Goal: Task Accomplishment & Management: Use online tool/utility

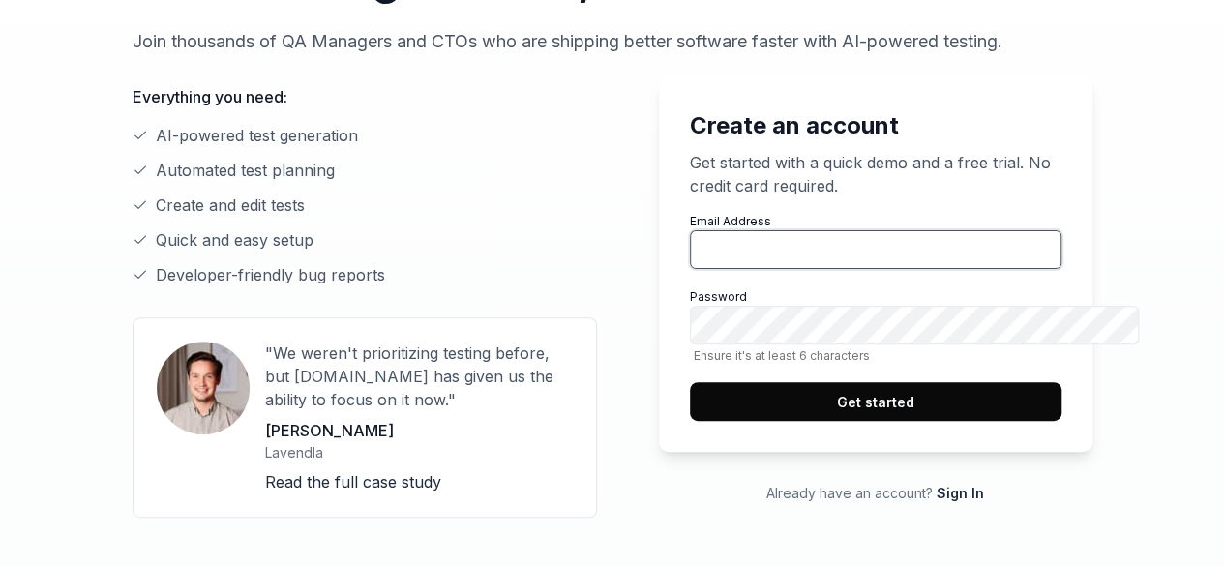
click at [820, 239] on input "Email Address" at bounding box center [875, 249] width 371 height 39
paste input "[EMAIL_ADDRESS][DOMAIN_NAME]"
type input "[EMAIL_ADDRESS][DOMAIN_NAME]"
click at [802, 395] on button "Get started" at bounding box center [875, 401] width 371 height 39
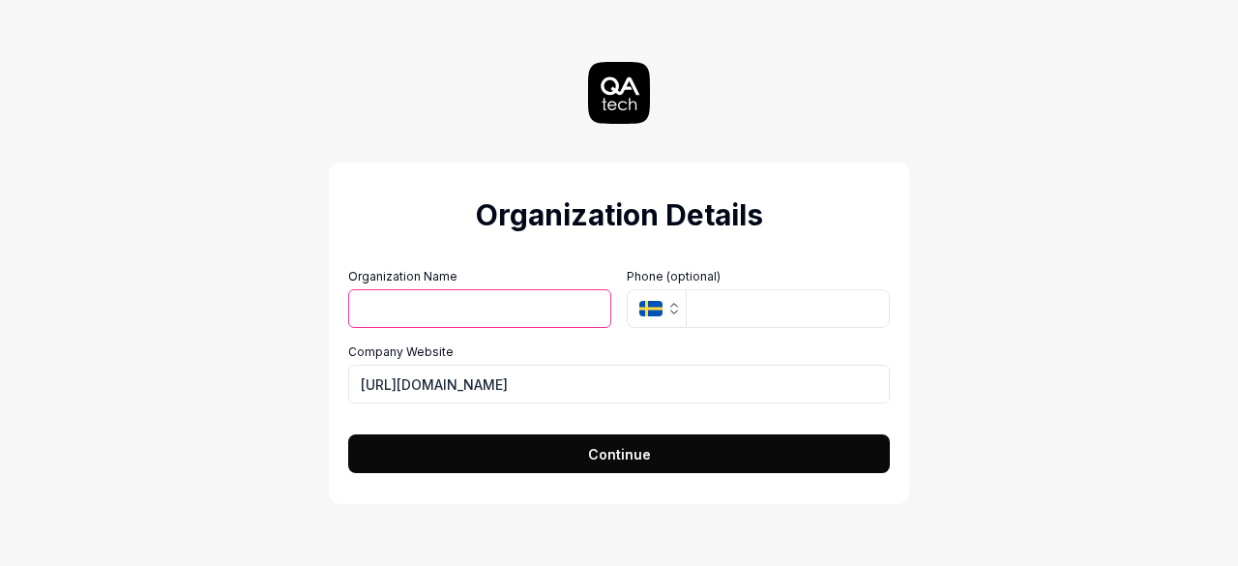
click at [525, 309] on input "Organization Name" at bounding box center [479, 308] width 263 height 39
type input "adscarry1"
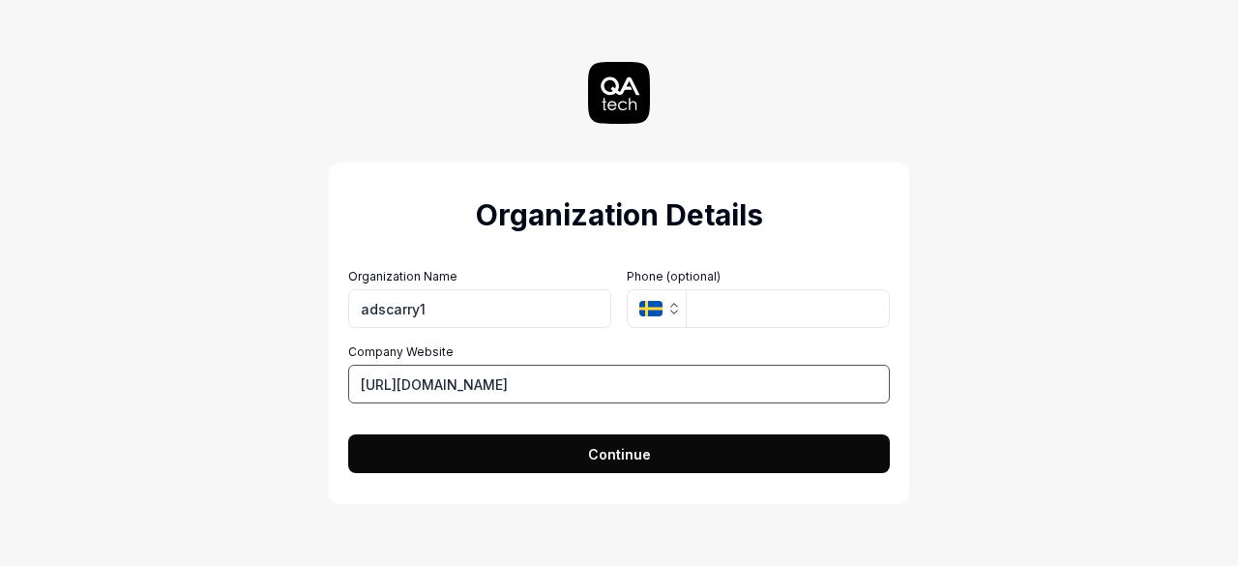
drag, startPoint x: 523, startPoint y: 382, endPoint x: 345, endPoint y: 369, distance: 178.4
click at [345, 369] on div "Organization Details Organization Name adscarry1 Organization Logo (Square mini…" at bounding box center [619, 332] width 580 height 341
paste input "adscarry"
type input "https://adscarry.com"
click at [586, 446] on button "Continue" at bounding box center [619, 453] width 542 height 39
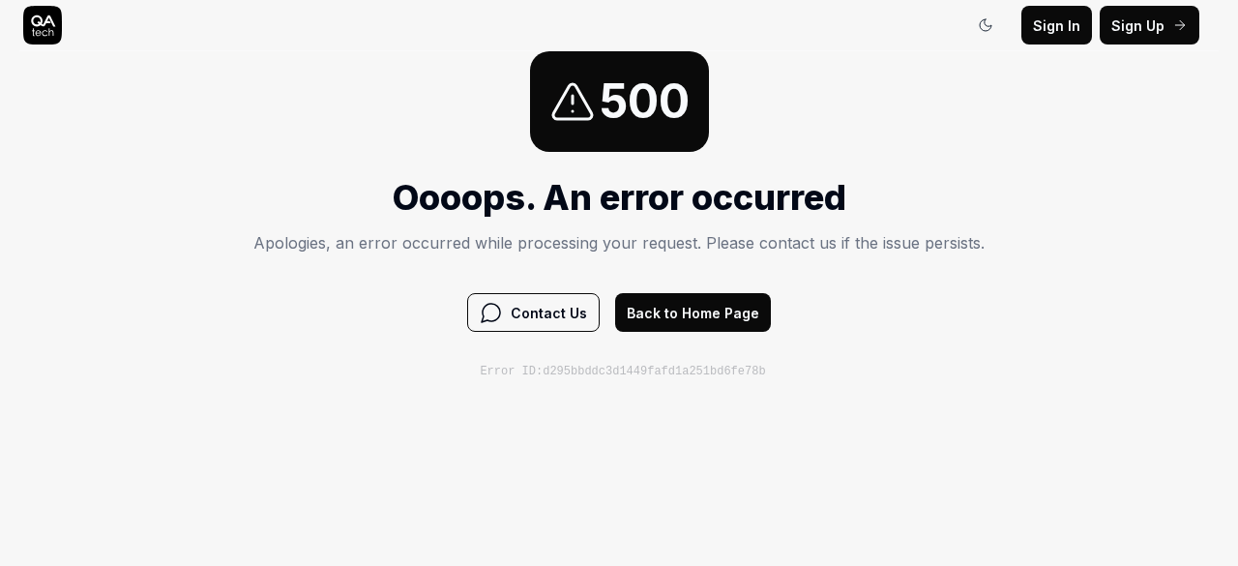
click at [1070, 28] on span "Sign In" at bounding box center [1056, 25] width 47 height 20
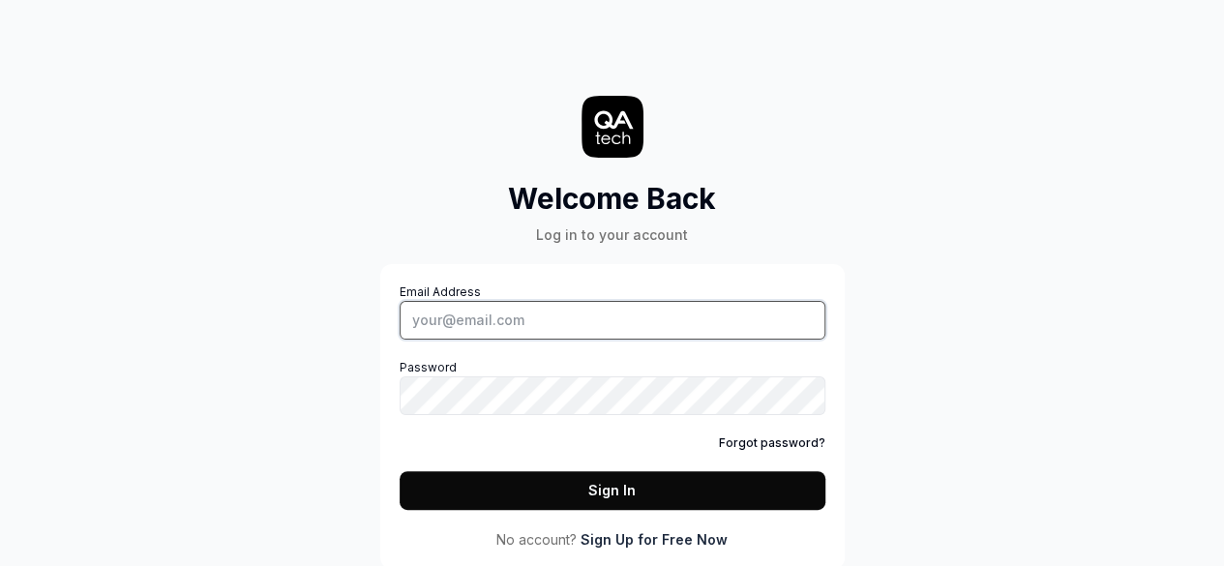
click at [625, 339] on input "Email Address" at bounding box center [612, 320] width 426 height 39
paste input "[DOMAIN_NAME]"
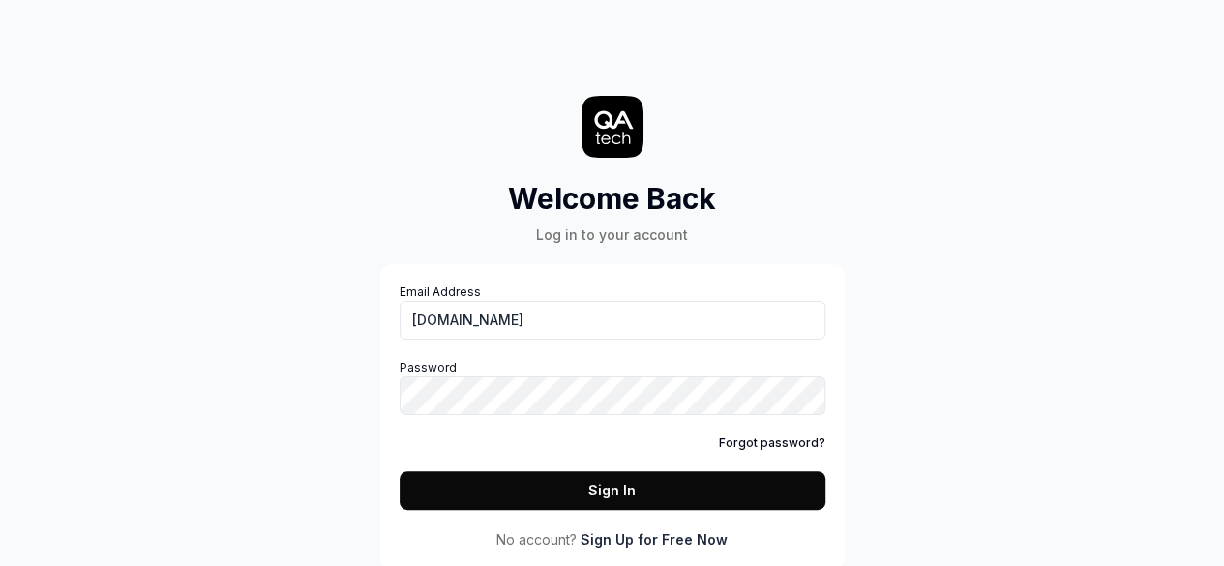
click at [631, 483] on button "Sign In" at bounding box center [612, 490] width 426 height 39
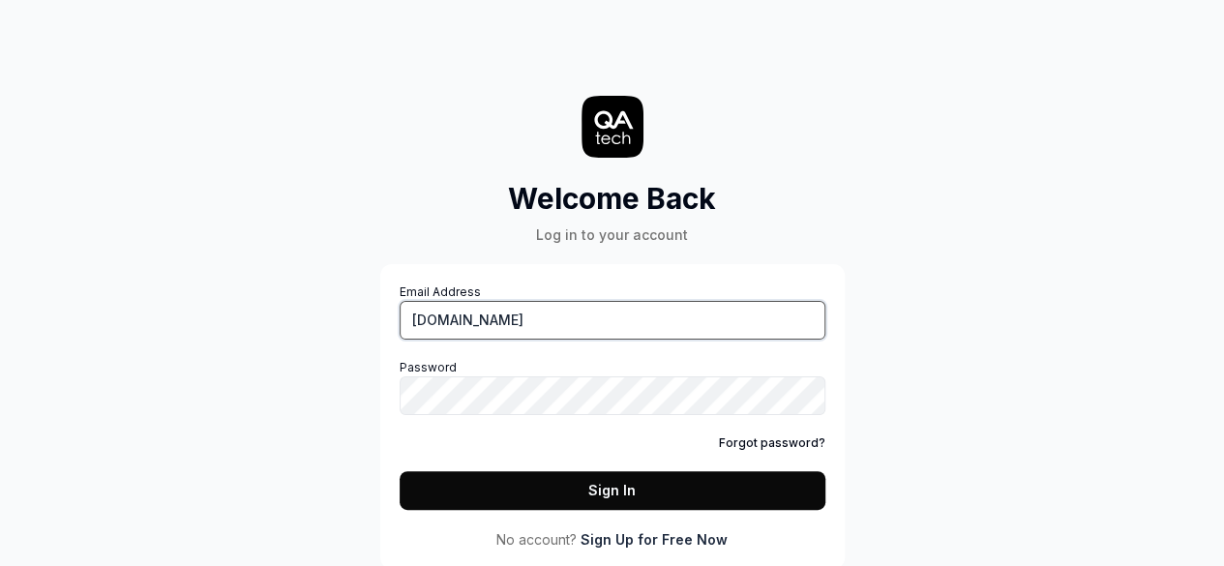
drag, startPoint x: 605, startPoint y: 316, endPoint x: 403, endPoint y: 318, distance: 202.2
click at [404, 318] on input "adscarry.com" at bounding box center [612, 320] width 426 height 39
paste input "jeropa8155@namestal"
type input "jeropa8155@namestal.com"
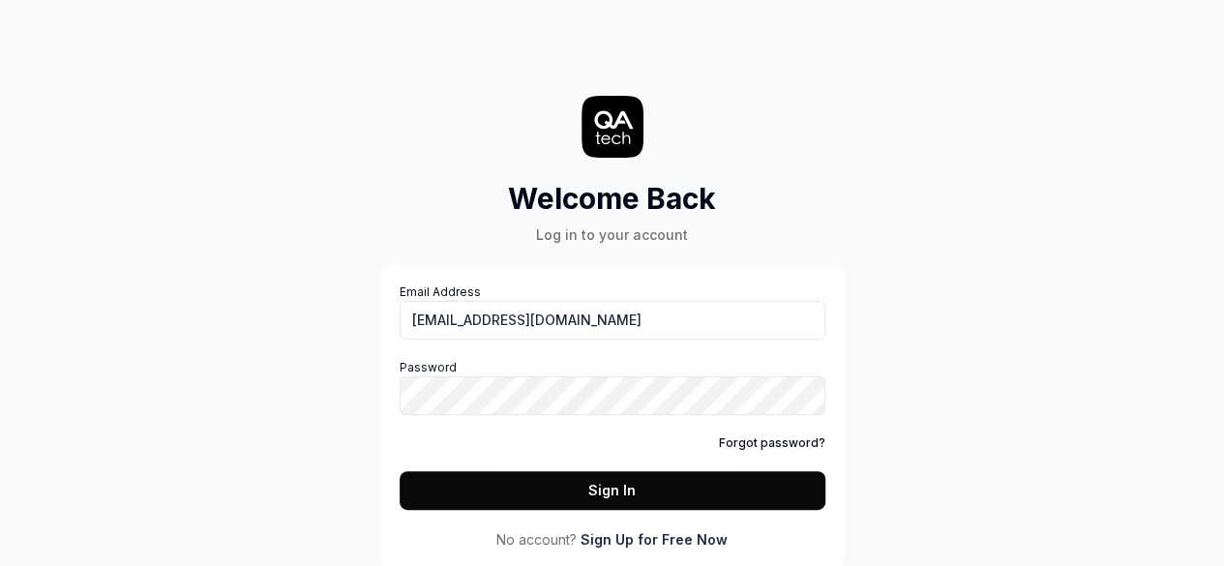
click at [580, 487] on button "Sign In" at bounding box center [612, 490] width 426 height 39
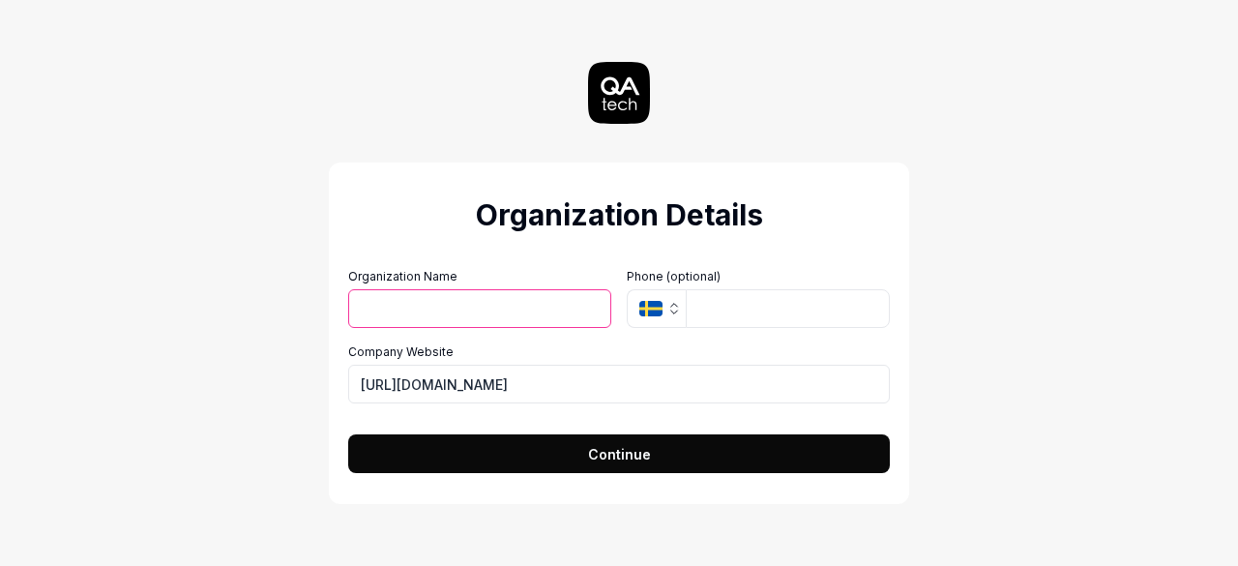
click at [524, 309] on input "Organization Name" at bounding box center [479, 308] width 263 height 39
type input "[PERSON_NAME]"
click at [592, 467] on button "Continue" at bounding box center [619, 453] width 542 height 39
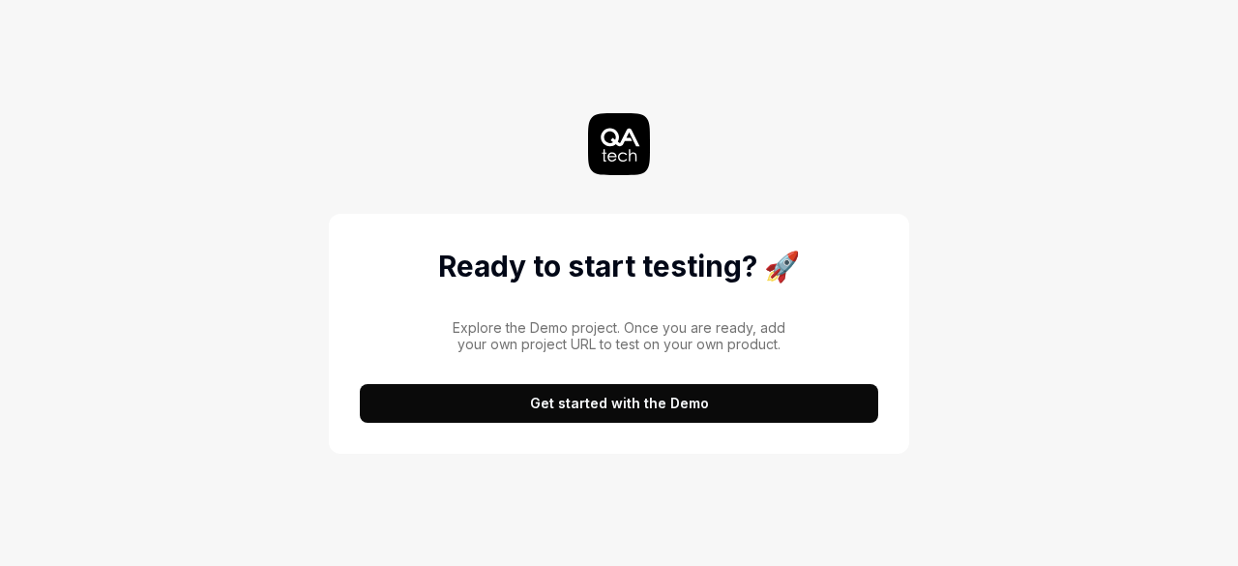
click at [627, 414] on button "Get started with the Demo" at bounding box center [619, 403] width 518 height 39
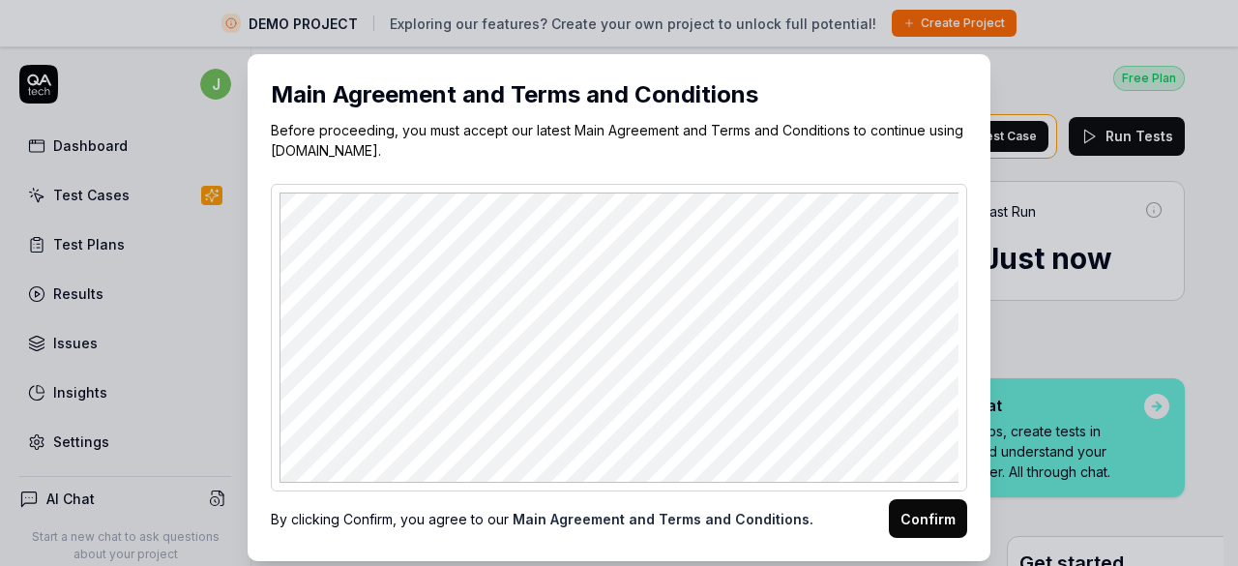
click at [923, 520] on button "Confirm" at bounding box center [928, 518] width 78 height 39
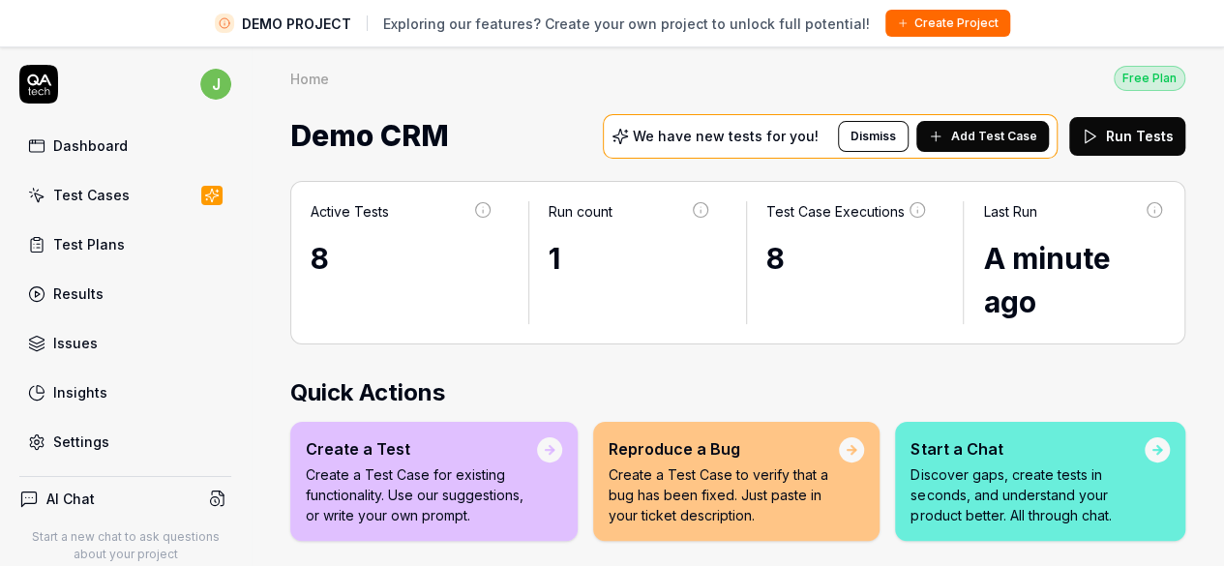
scroll to position [447, 0]
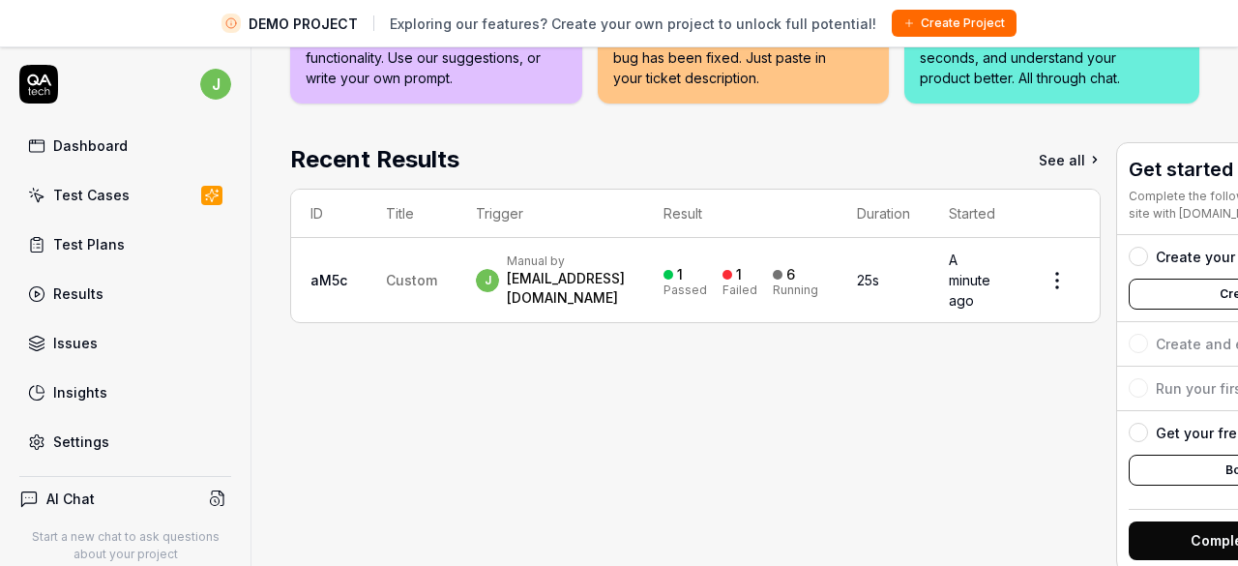
click at [1115, 255] on html "DEMO PROJECT Exploring our features? Create your own project to unlock full pot…" at bounding box center [619, 305] width 1238 height 611
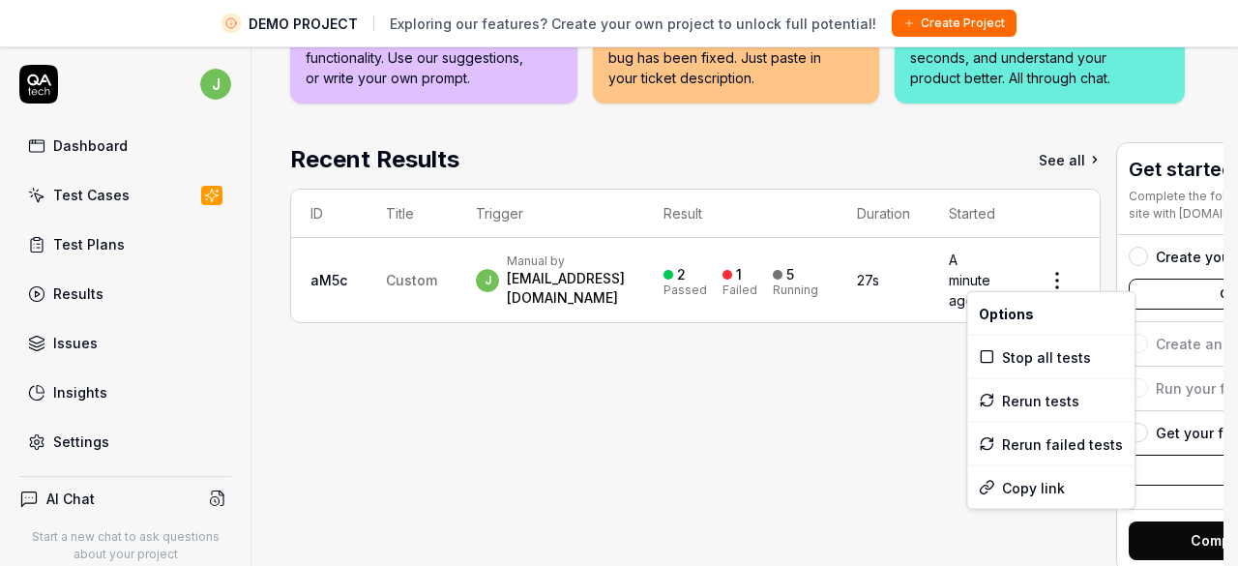
click at [778, 370] on html "DEMO PROJECT Exploring our features? Create your own project to unlock full pot…" at bounding box center [619, 305] width 1238 height 611
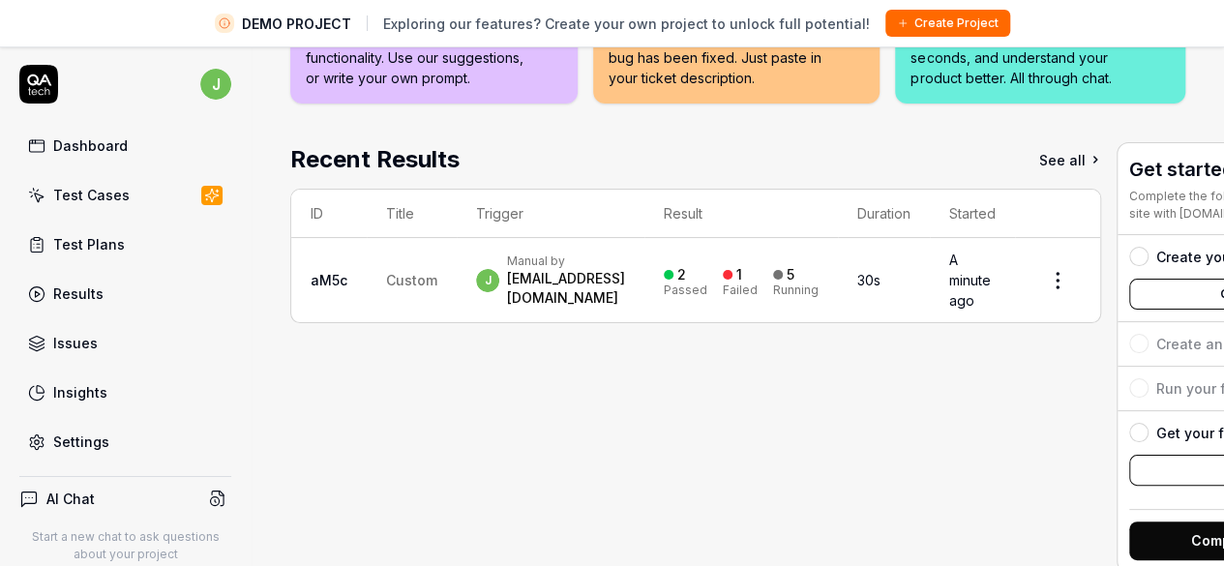
click at [130, 154] on link "Dashboard" at bounding box center [125, 146] width 212 height 38
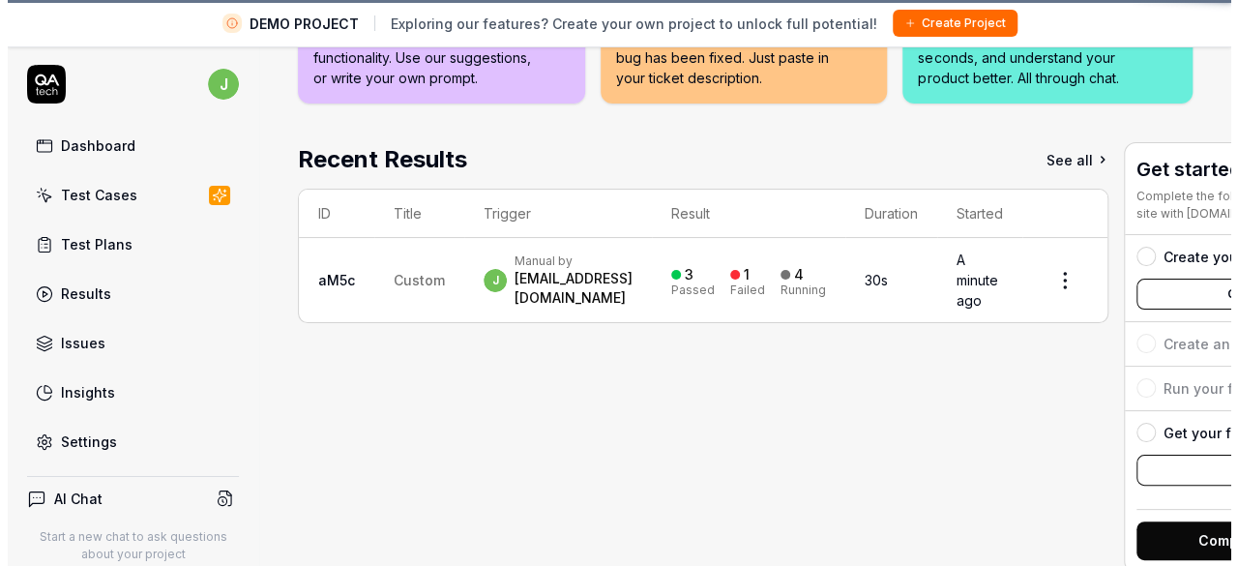
scroll to position [45, 0]
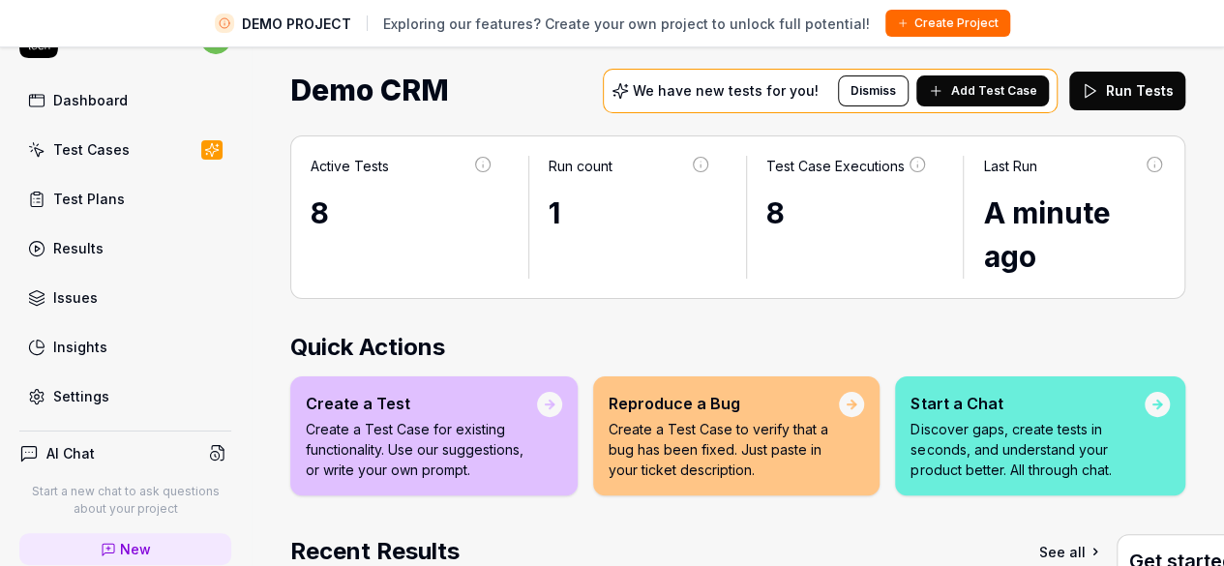
click at [975, 93] on span "Add Test Case" at bounding box center [994, 90] width 86 height 17
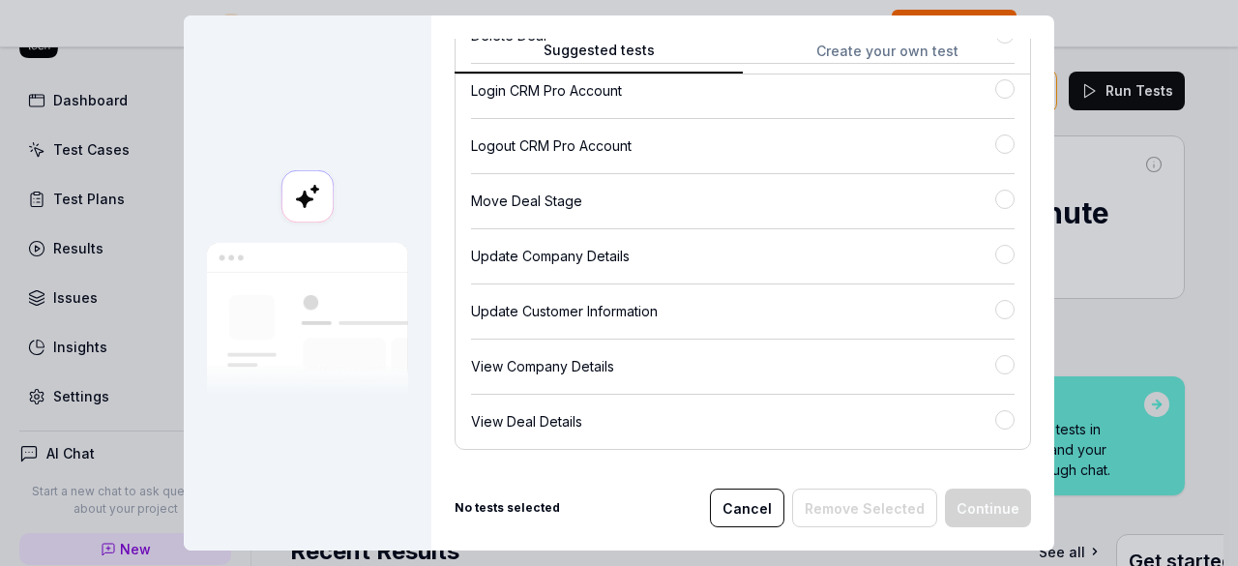
scroll to position [657, 0]
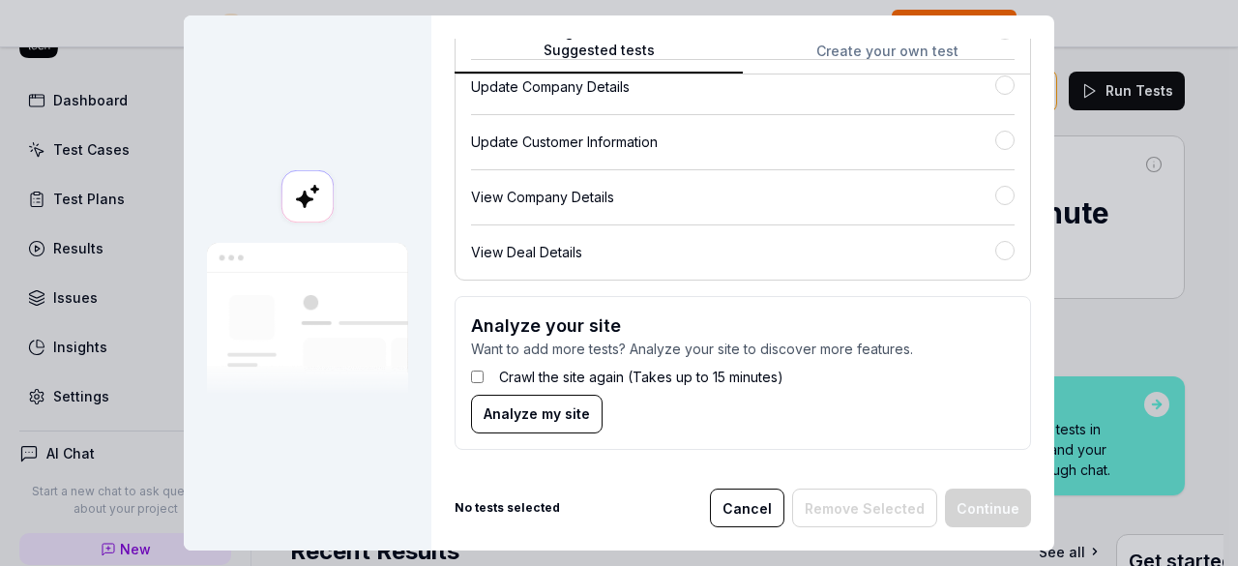
click at [555, 415] on span "Analyze my site" at bounding box center [537, 413] width 106 height 20
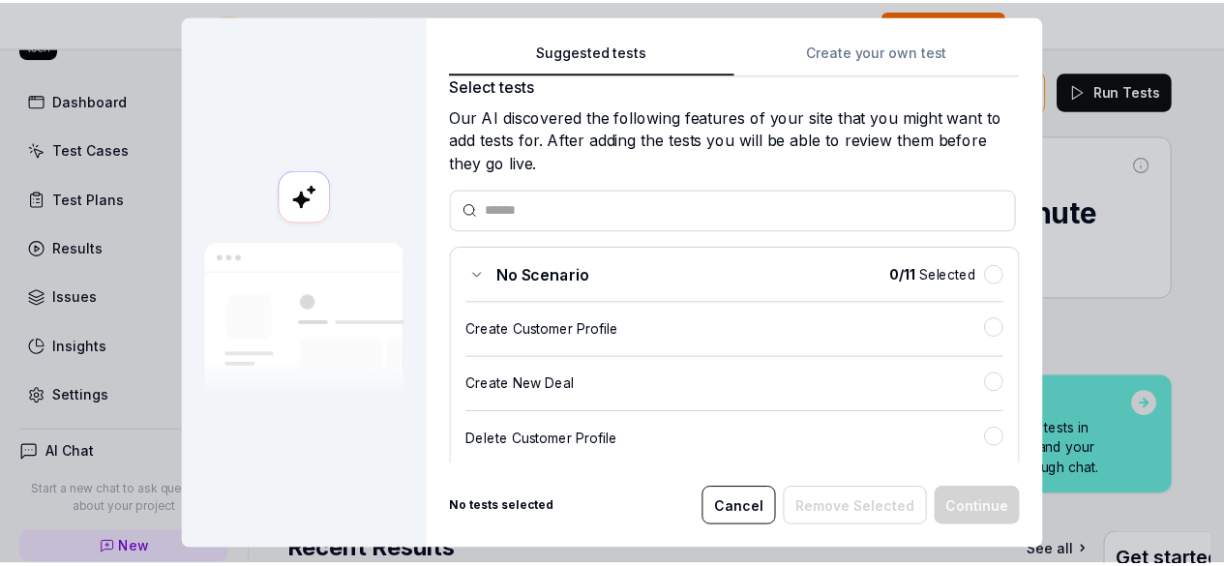
scroll to position [0, 0]
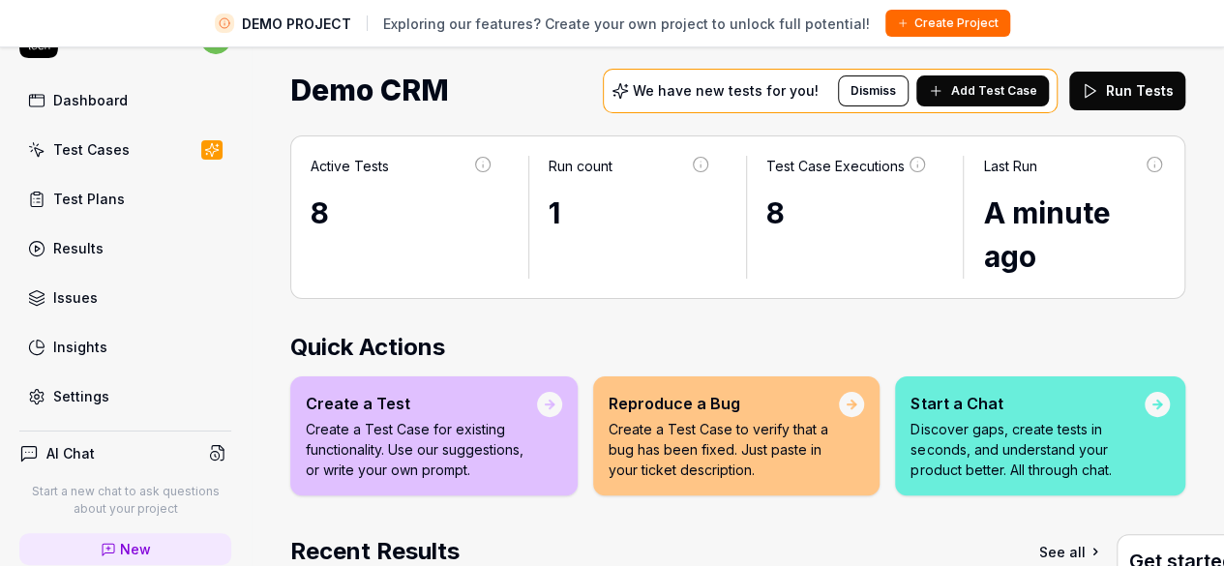
click at [98, 399] on div "Settings" at bounding box center [81, 396] width 56 height 20
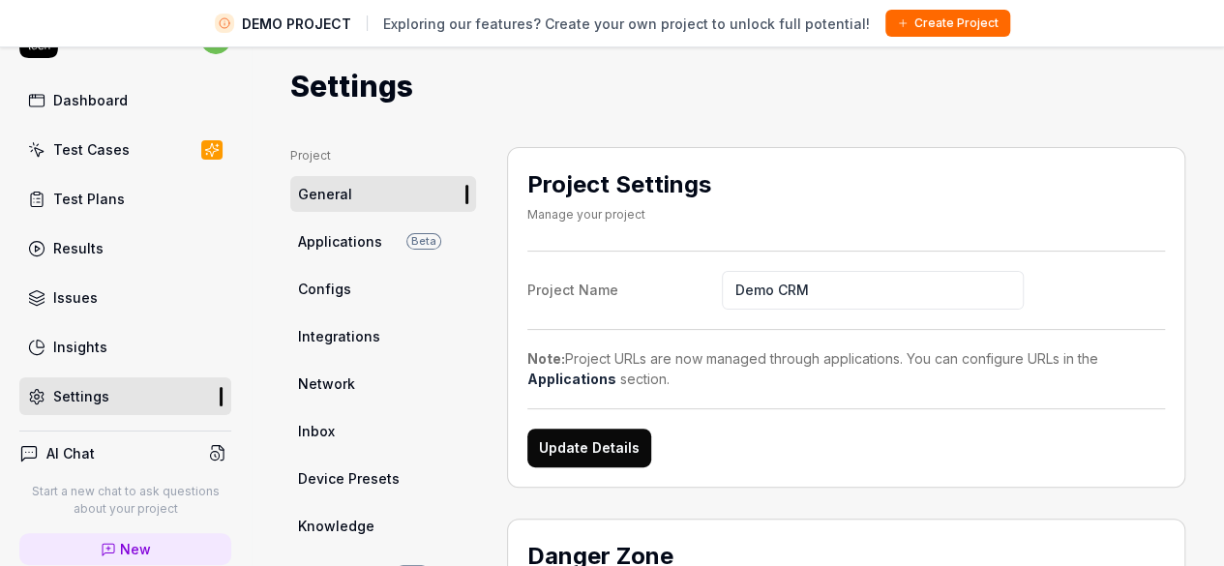
click at [354, 237] on span "Applications" at bounding box center [340, 241] width 84 height 20
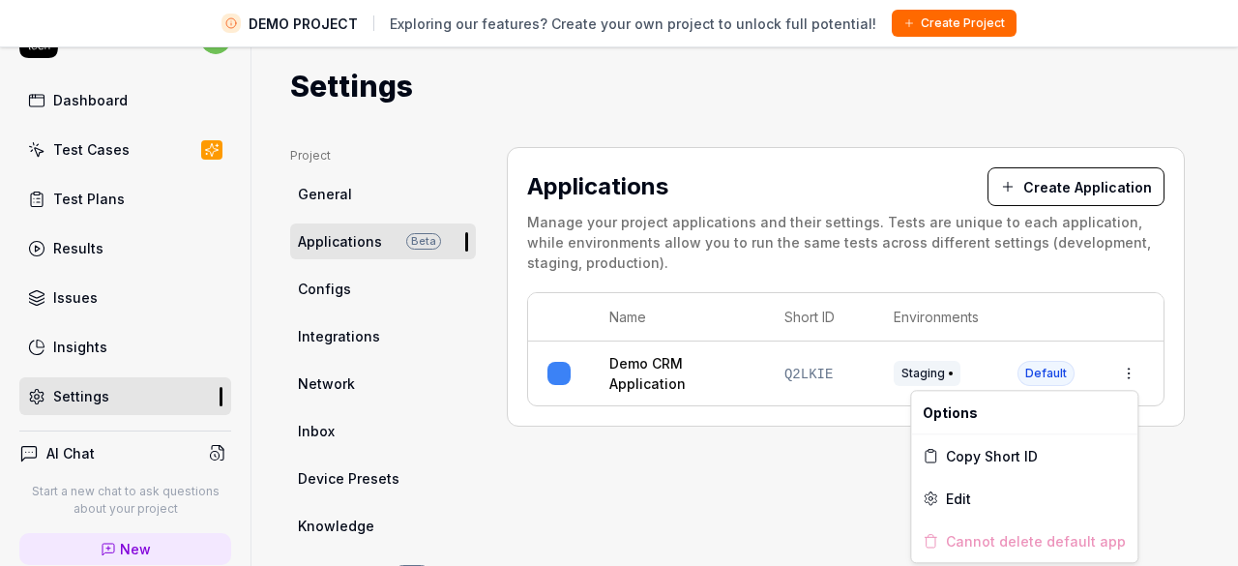
click at [1109, 378] on html "DEMO PROJECT Exploring our features? Create your own project to unlock full pot…" at bounding box center [619, 260] width 1238 height 611
click at [339, 289] on html "DEMO PROJECT Exploring our features? Create your own project to unlock full pot…" at bounding box center [619, 260] width 1238 height 611
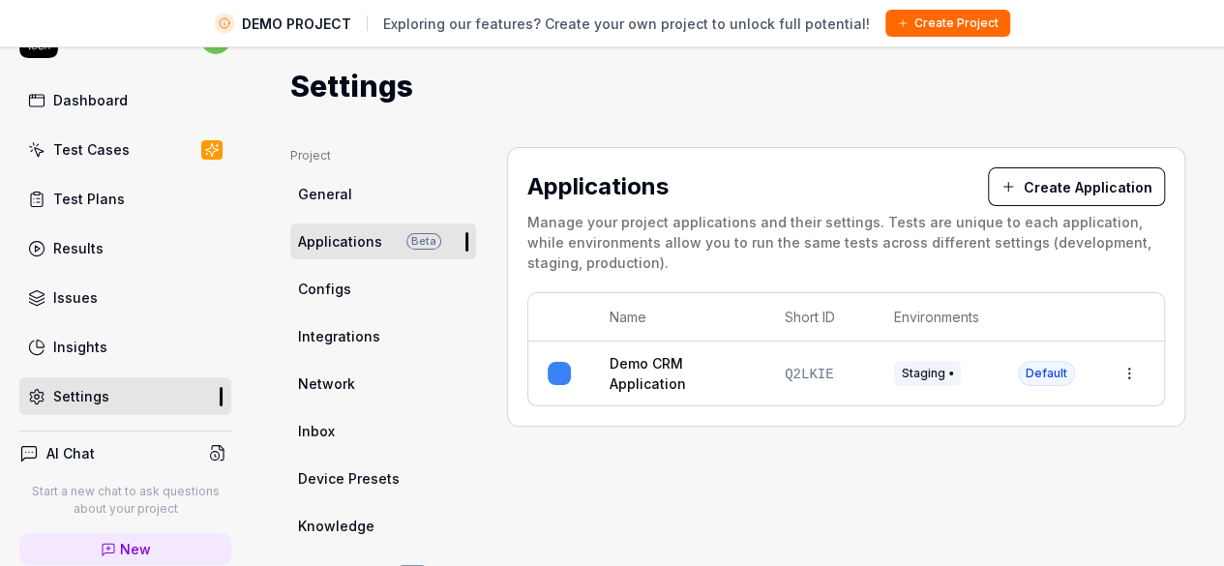
click at [388, 194] on link "General" at bounding box center [383, 194] width 186 height 36
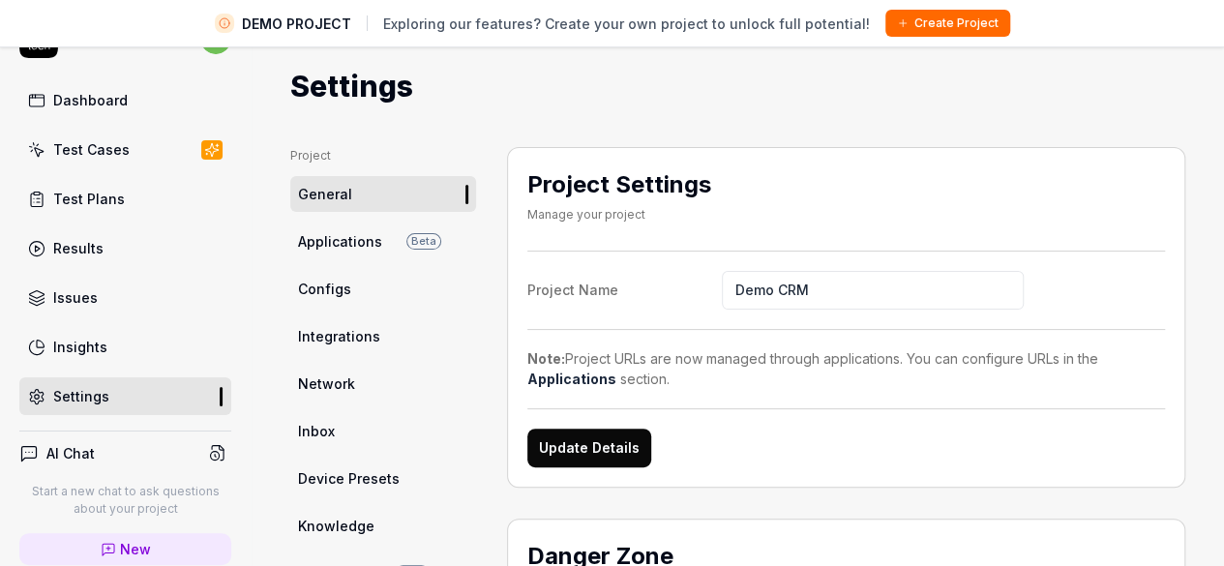
click at [902, 23] on button "Create Project" at bounding box center [947, 23] width 125 height 27
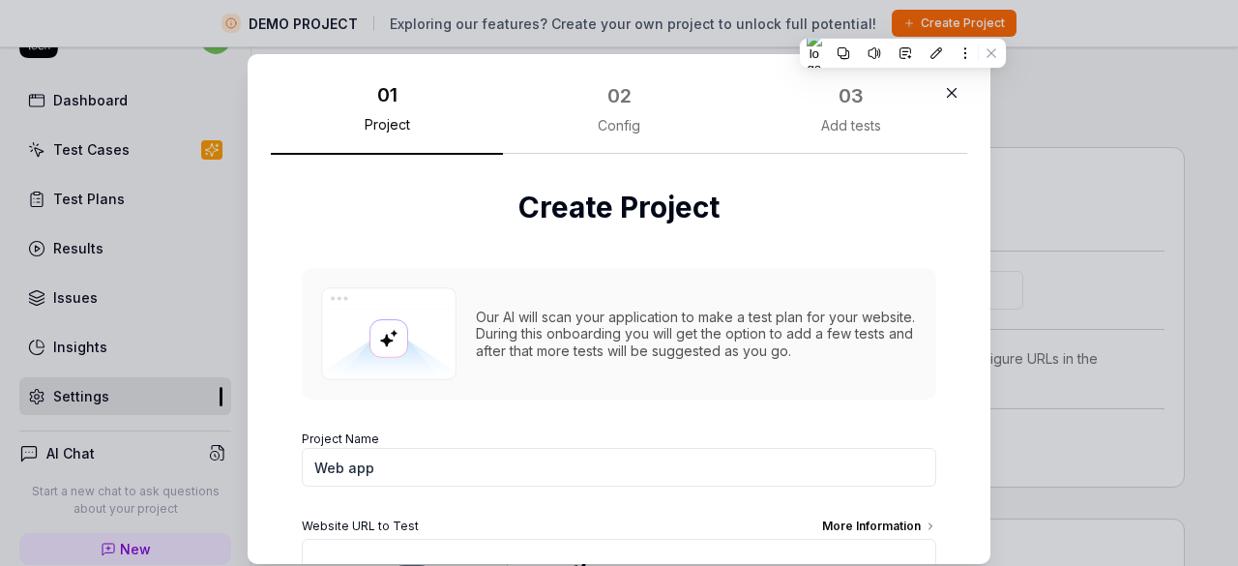
scroll to position [174, 0]
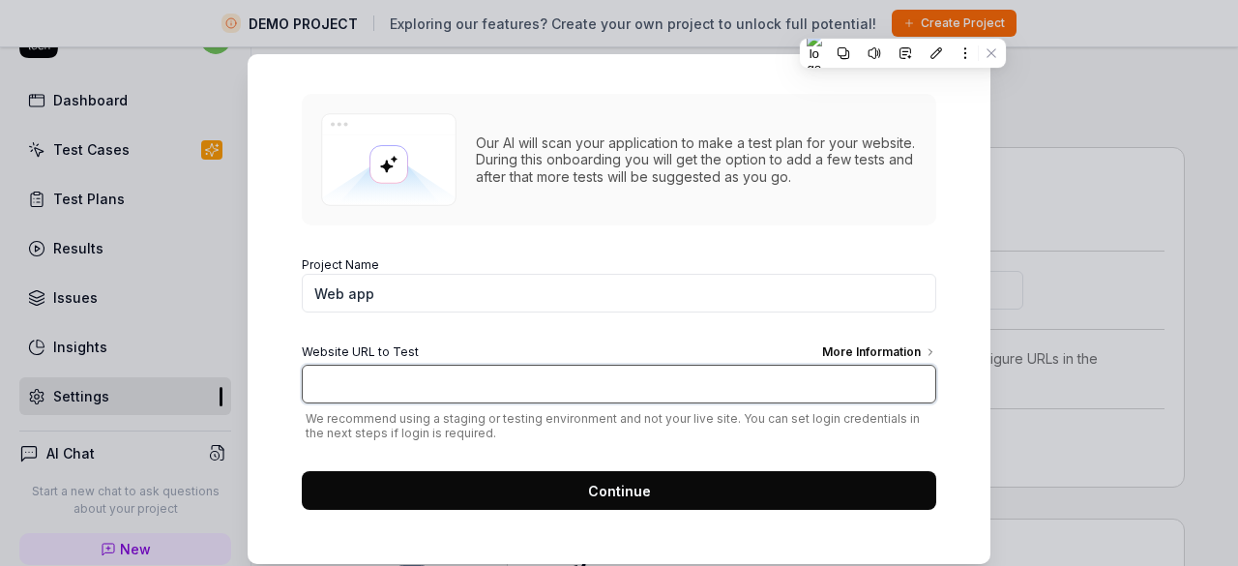
click at [563, 387] on input "Website URL to Test More Information" at bounding box center [619, 384] width 634 height 39
click at [456, 376] on input "Website URL to Test More Information" at bounding box center [619, 384] width 634 height 39
paste input "adscarry.com"
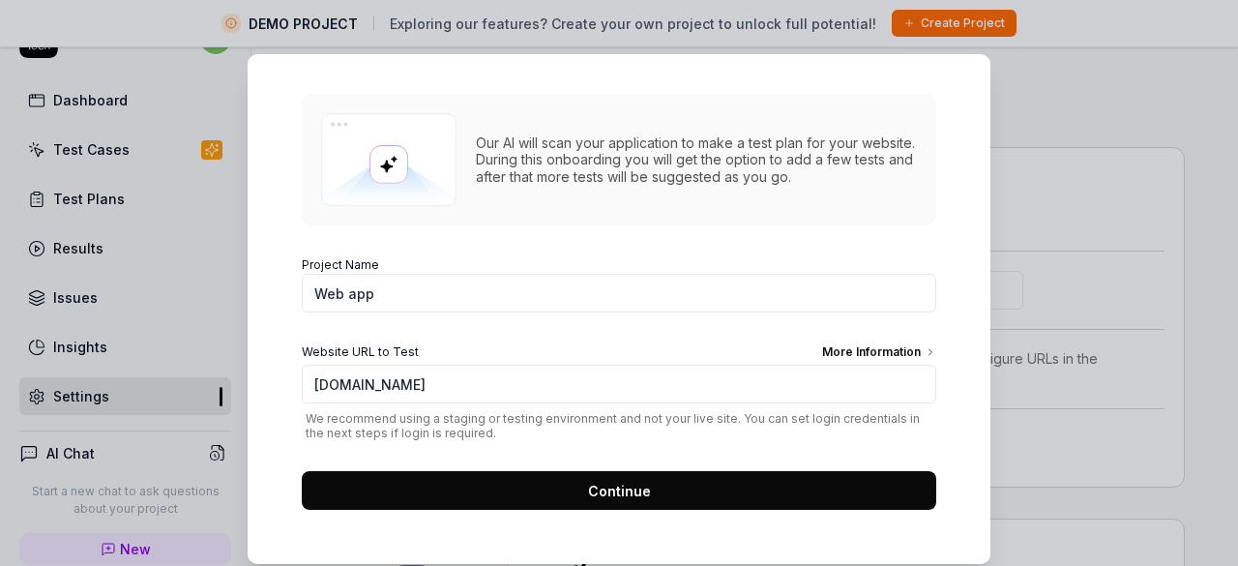
type input "https://adscarry.com"
click at [615, 485] on span "Continue" at bounding box center [619, 491] width 63 height 20
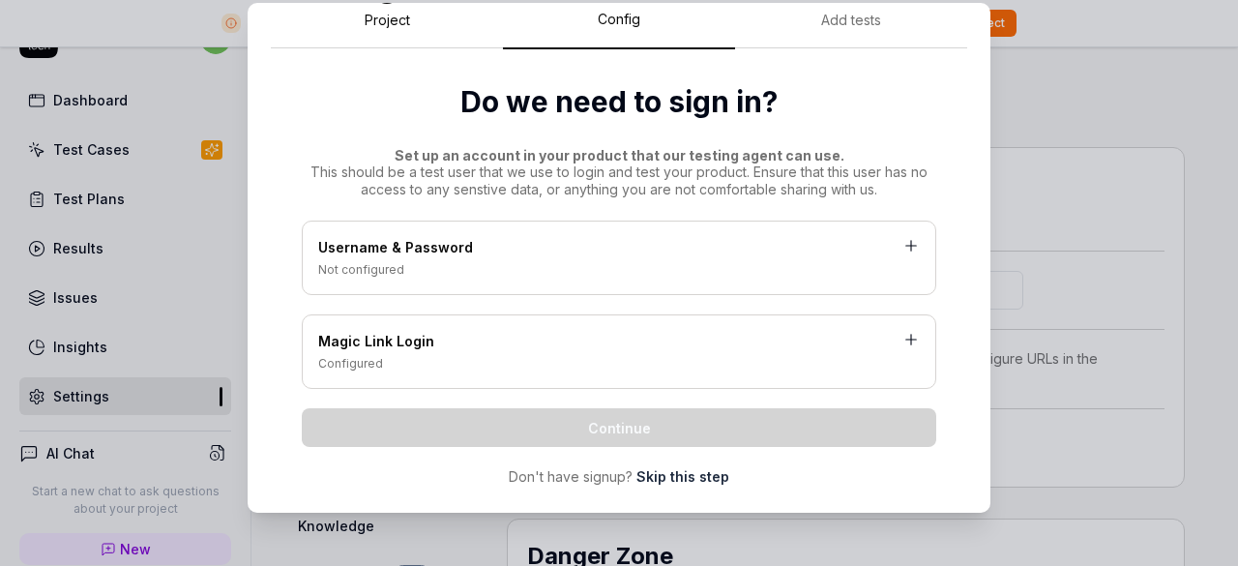
scroll to position [81, 0]
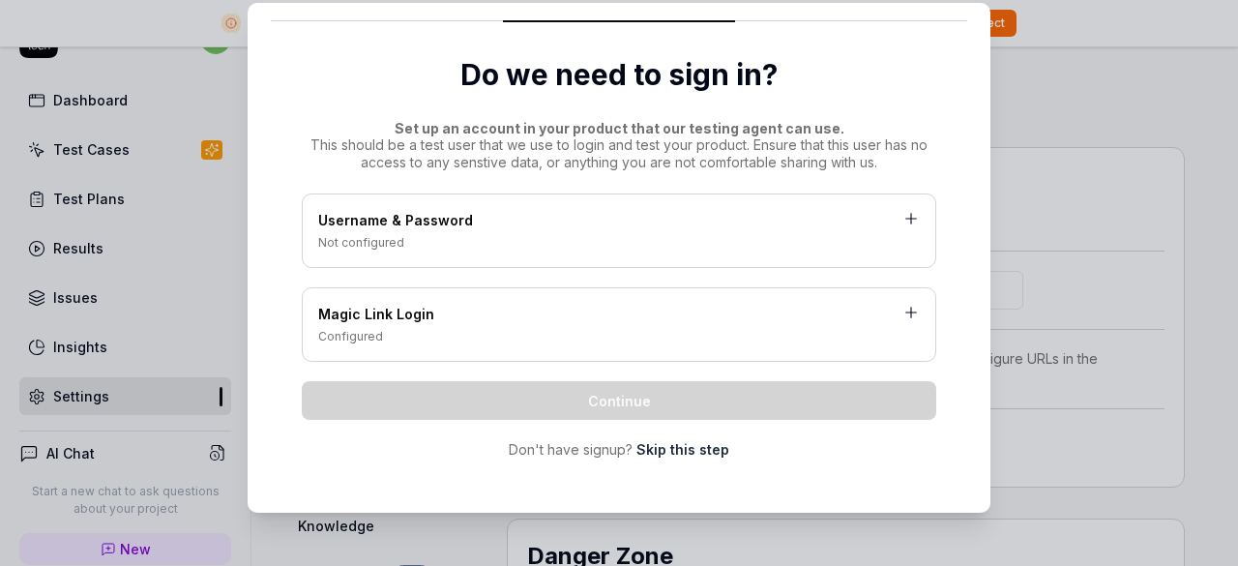
click at [902, 215] on icon at bounding box center [910, 218] width 17 height 17
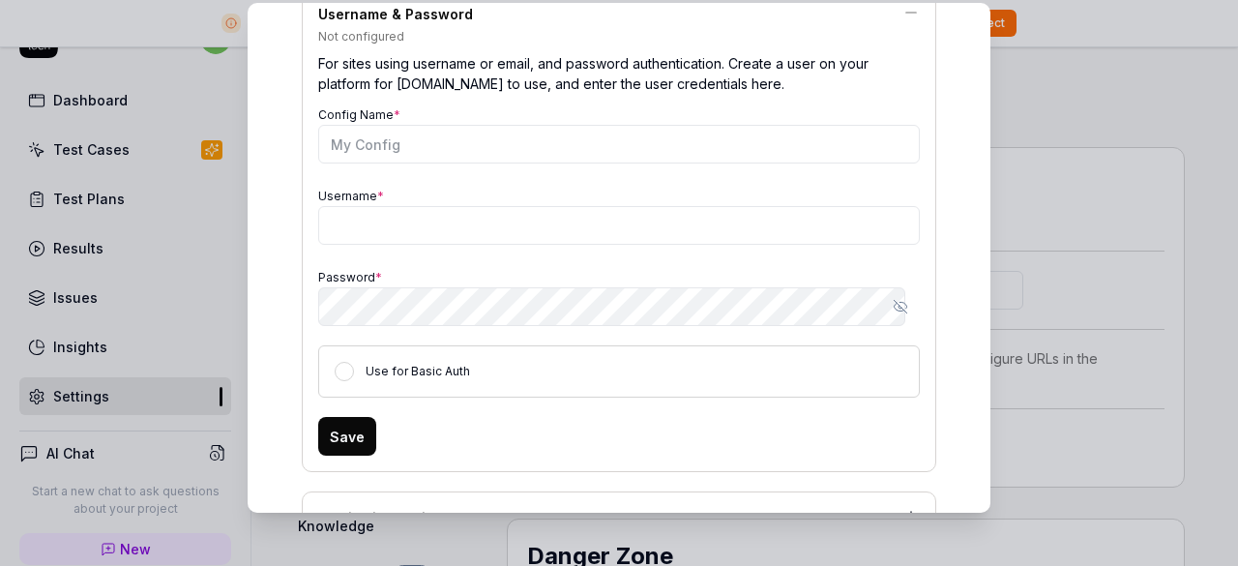
scroll to position [286, 0]
click at [335, 370] on button "Use for Basic Auth" at bounding box center [344, 372] width 19 height 19
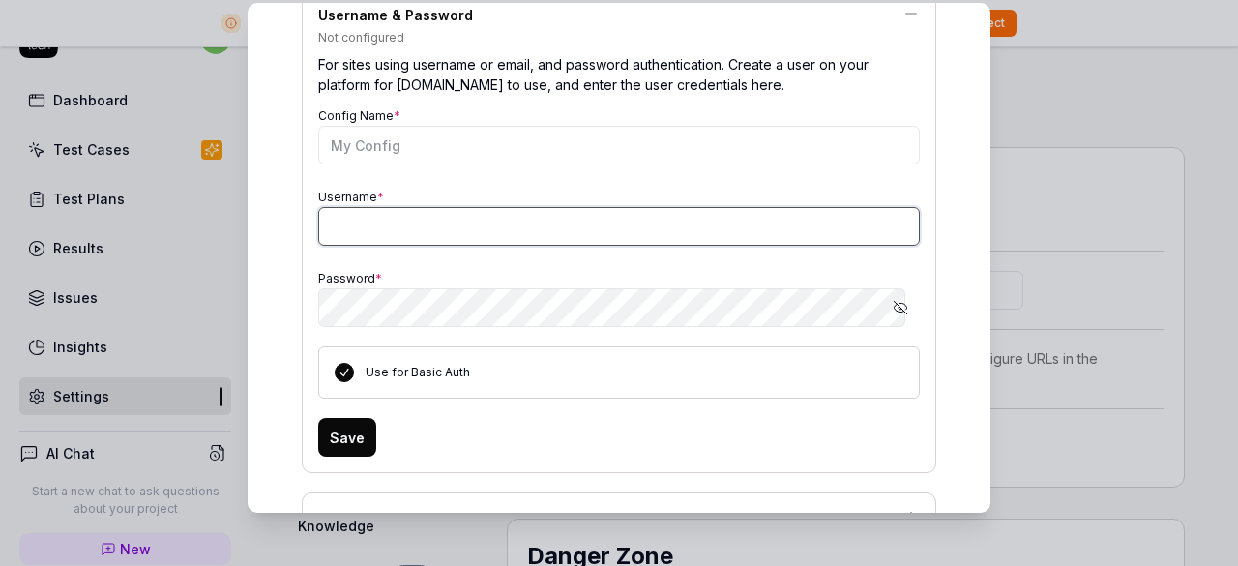
click at [368, 229] on input "Username *" at bounding box center [619, 226] width 602 height 39
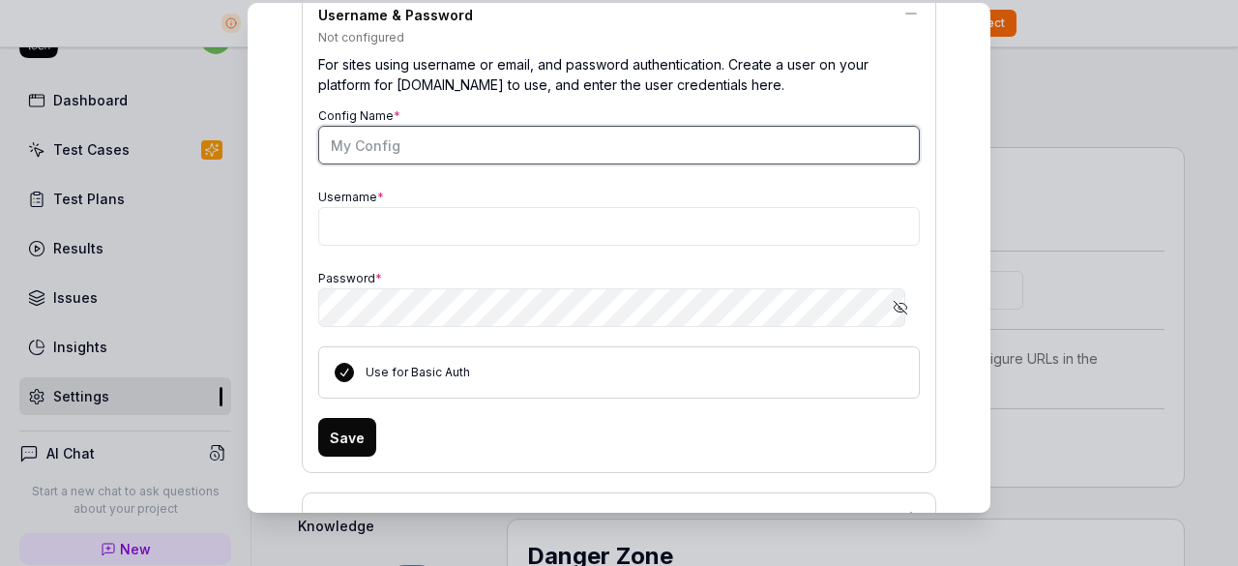
click at [398, 141] on input "Config Name *" at bounding box center [619, 145] width 602 height 39
type input "my config"
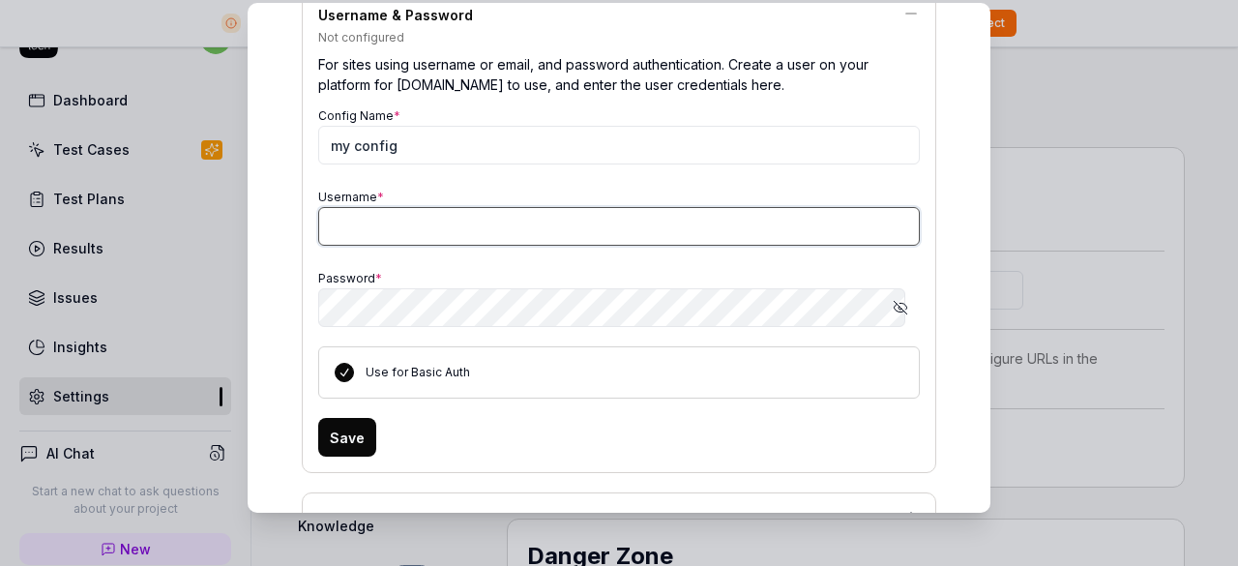
click at [447, 236] on input "Username *" at bounding box center [619, 226] width 602 height 39
paste input "https://www.adscarry.com/"
drag, startPoint x: 555, startPoint y: 214, endPoint x: 291, endPoint y: 214, distance: 264.1
click at [291, 214] on div "Do we need to sign in? Set up an account in your product that our testing agent…" at bounding box center [619, 256] width 696 height 879
paste input "[EMAIL_ADDRESS][DOMAIN_NAME]"
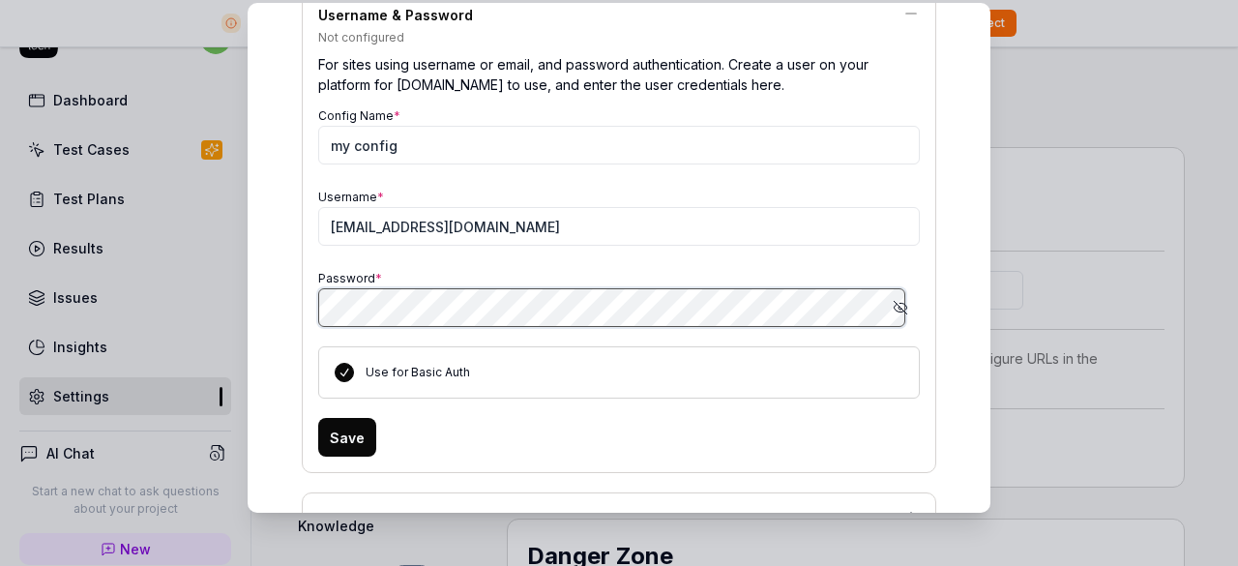
click at [292, 300] on div "Do we need to sign in? Set up an account in your product that our testing agent…" at bounding box center [619, 256] width 696 height 879
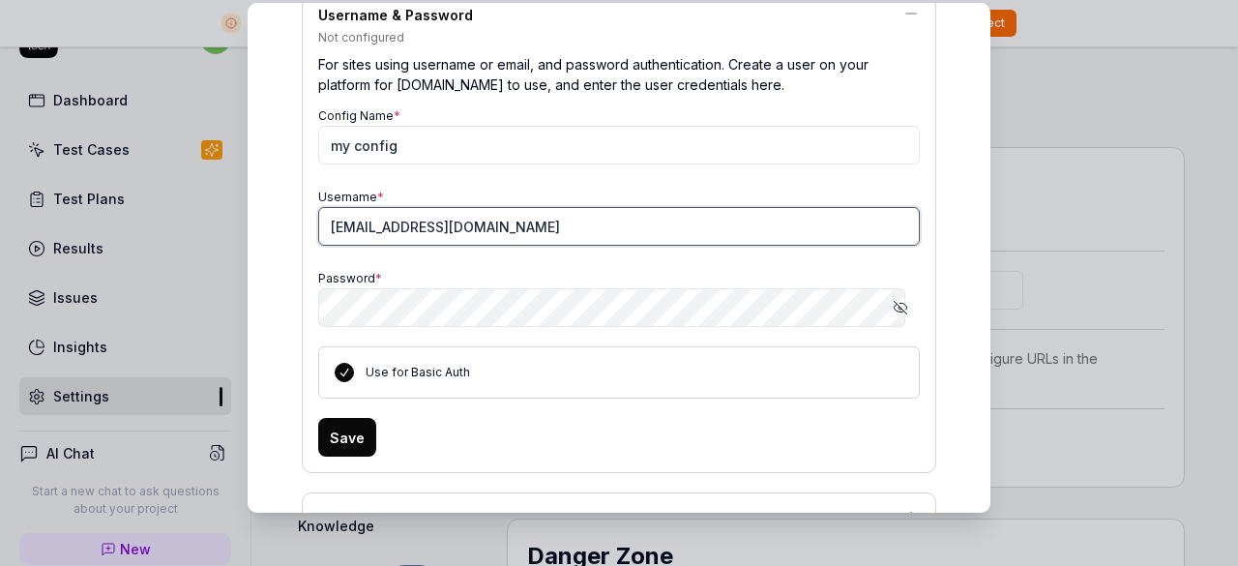
drag, startPoint x: 534, startPoint y: 227, endPoint x: 398, endPoint y: 224, distance: 136.4
click at [398, 224] on input "[EMAIL_ADDRESS][DOMAIN_NAME]" at bounding box center [619, 226] width 602 height 39
type input "jeropa8155"
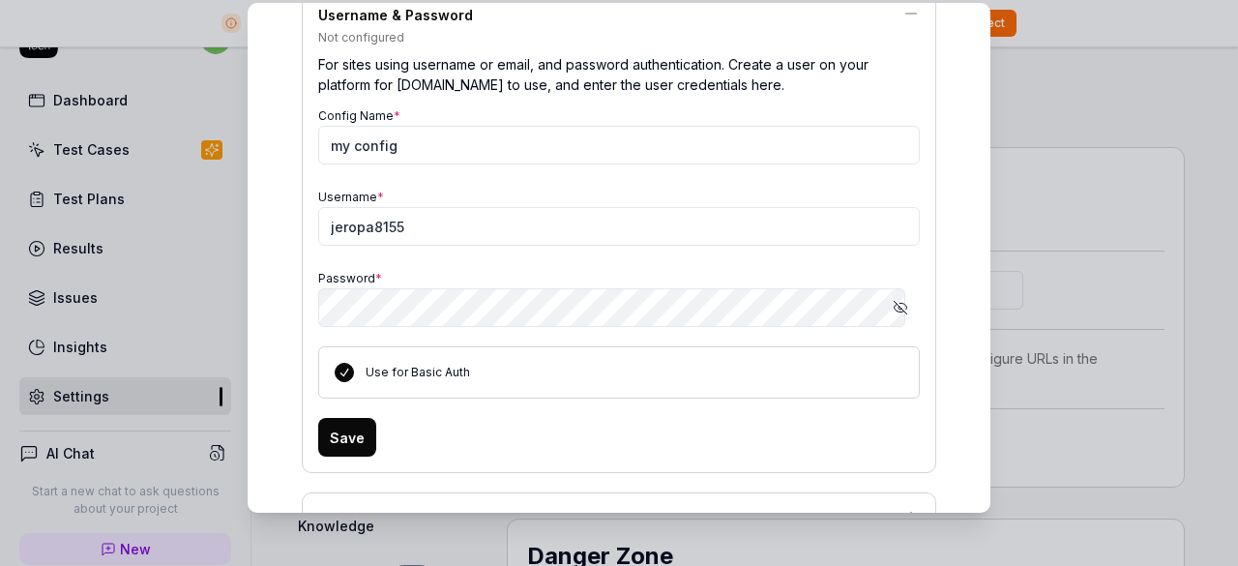
click at [348, 432] on button "Save" at bounding box center [347, 437] width 58 height 39
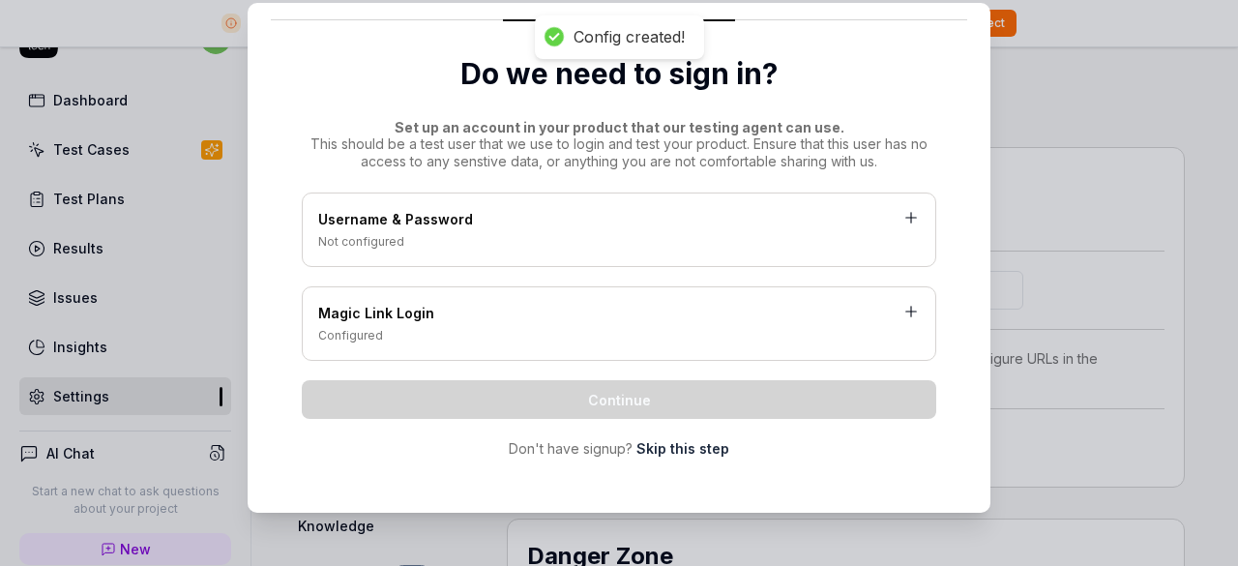
scroll to position [81, 0]
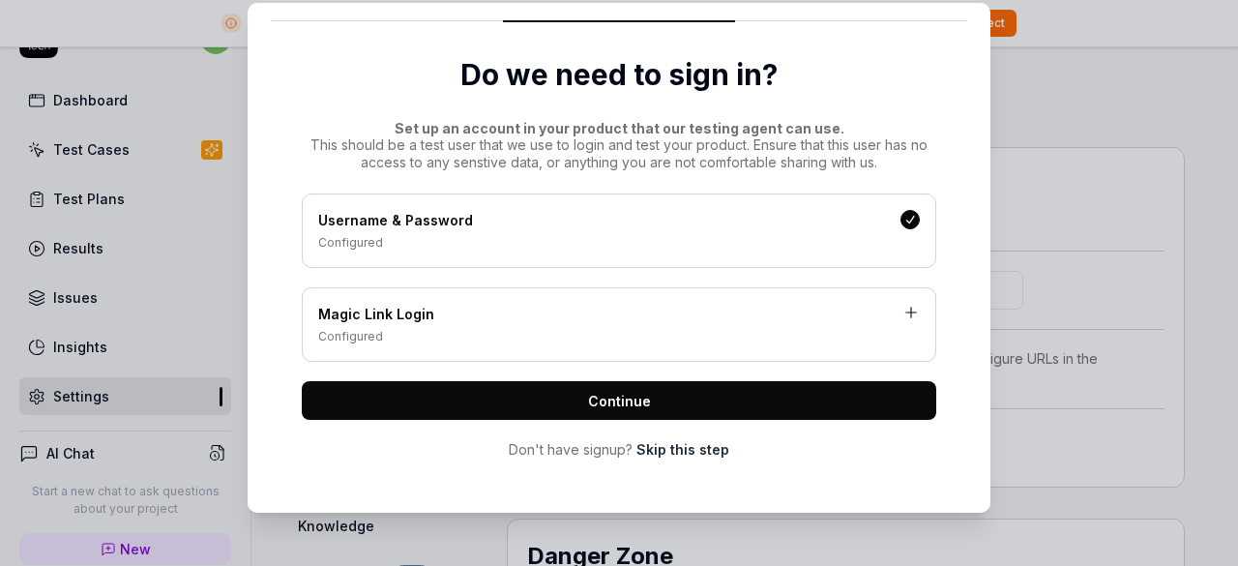
click at [611, 396] on span "Continue" at bounding box center [619, 401] width 63 height 20
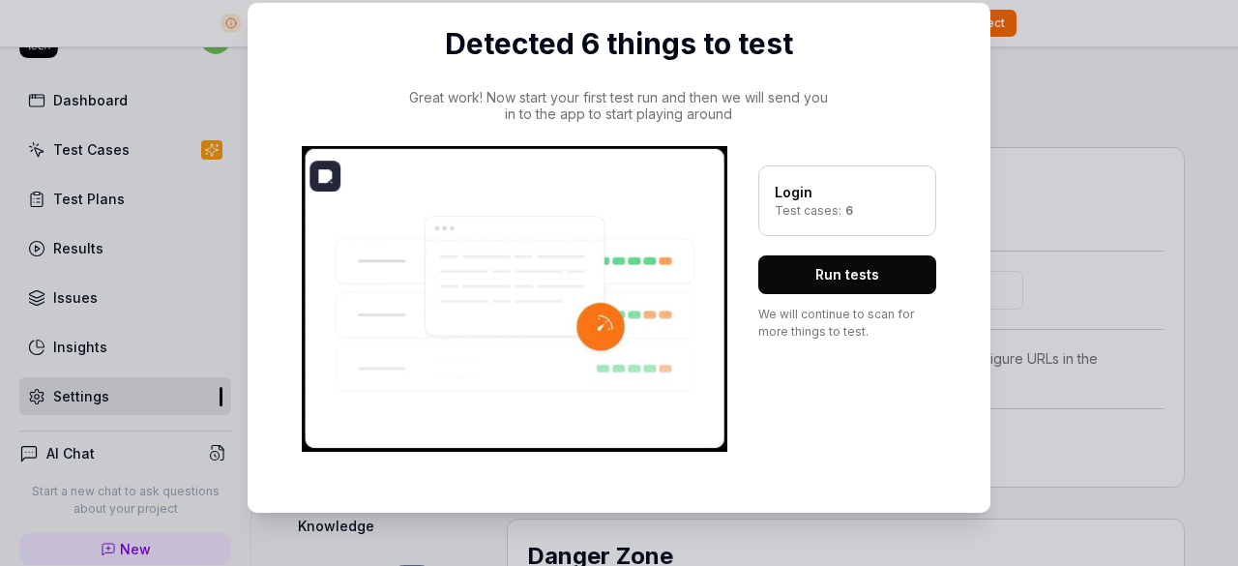
scroll to position [121, 0]
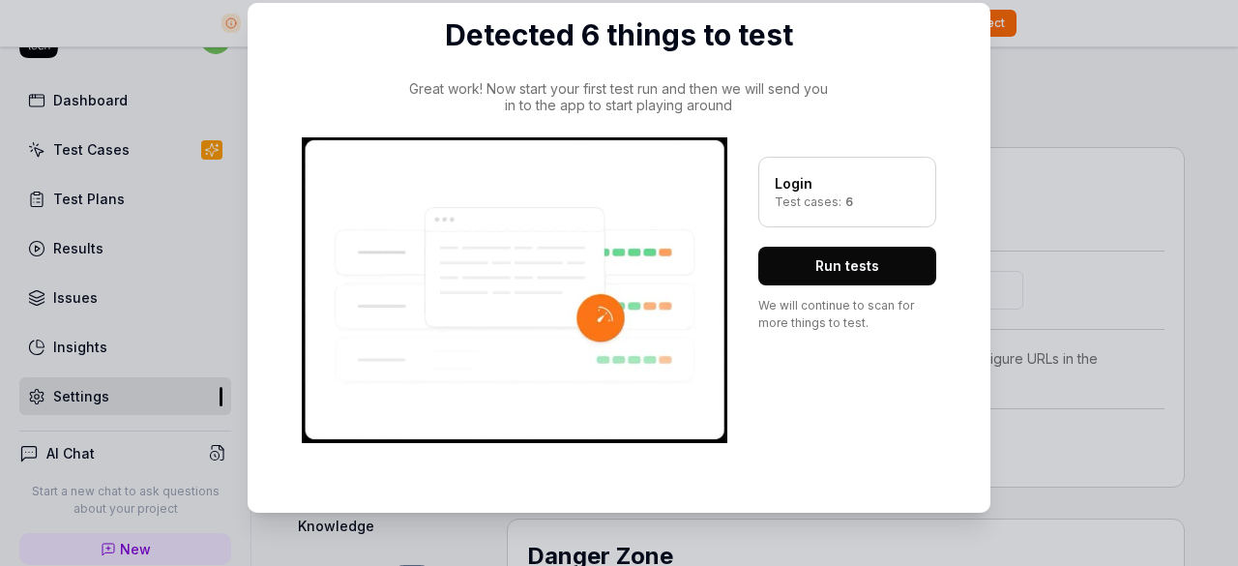
click at [834, 270] on button "Run tests" at bounding box center [847, 266] width 178 height 39
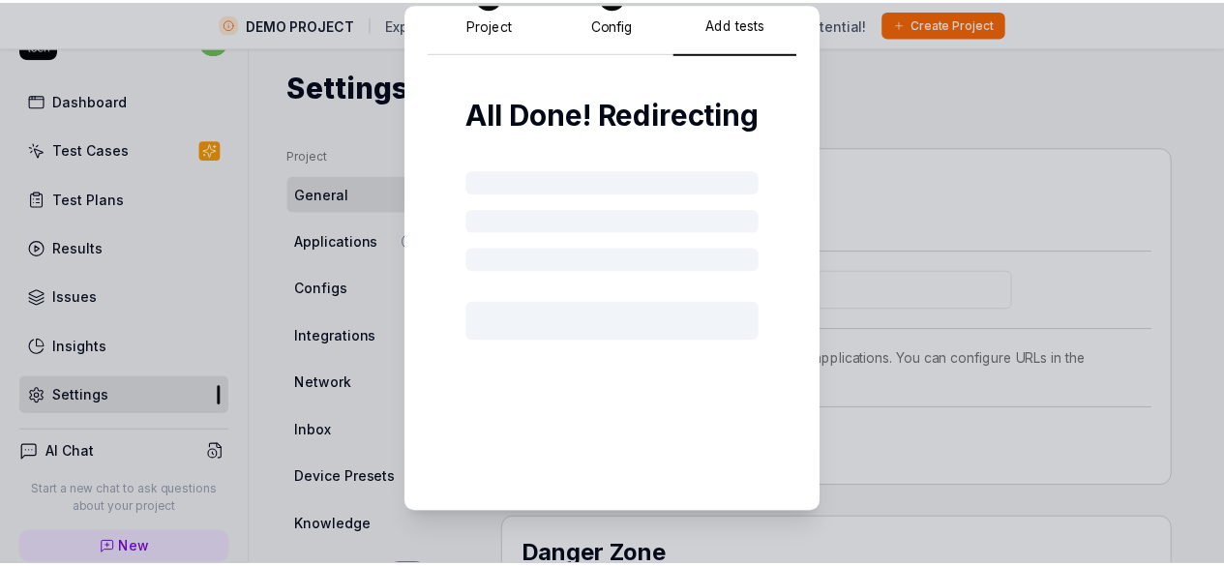
scroll to position [0, 0]
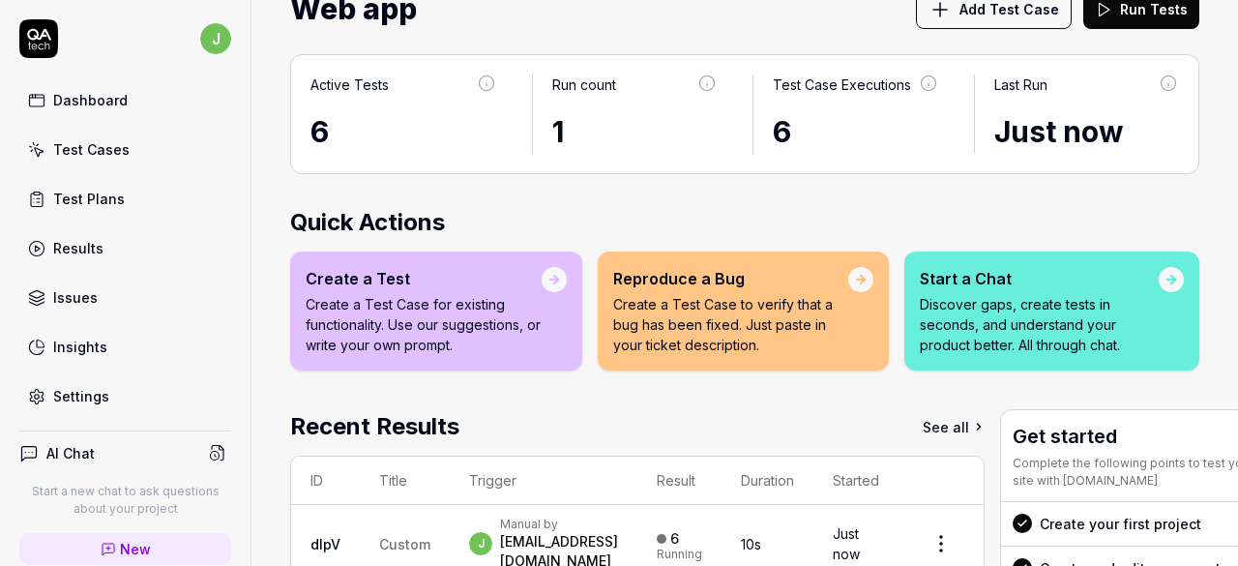
scroll to position [17, 0]
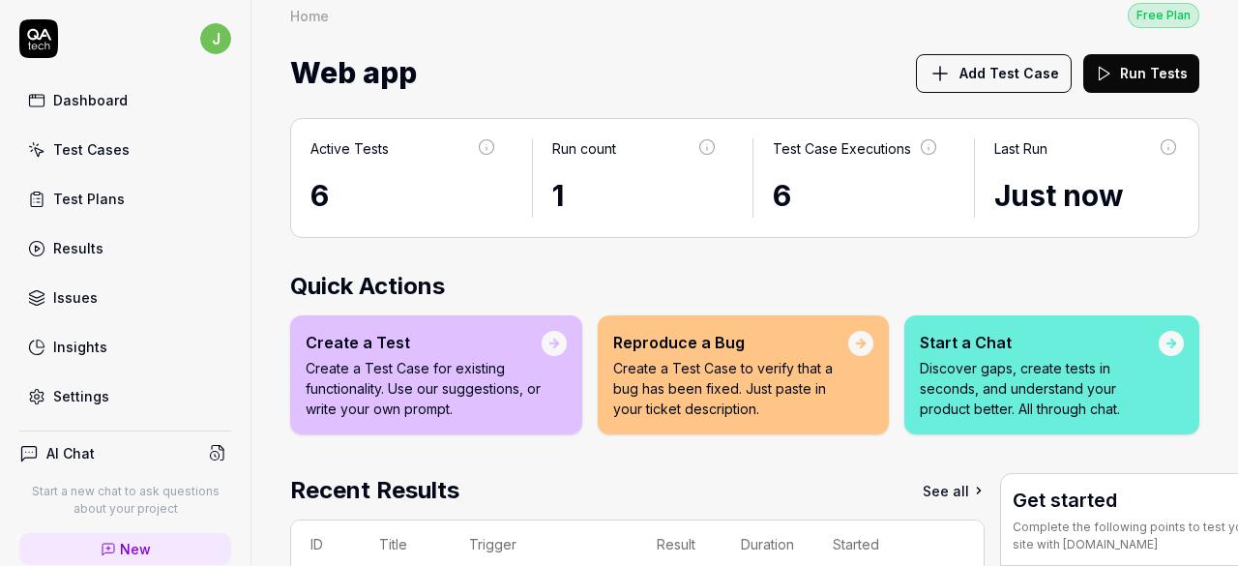
click at [1141, 77] on button "Run Tests" at bounding box center [1141, 73] width 116 height 39
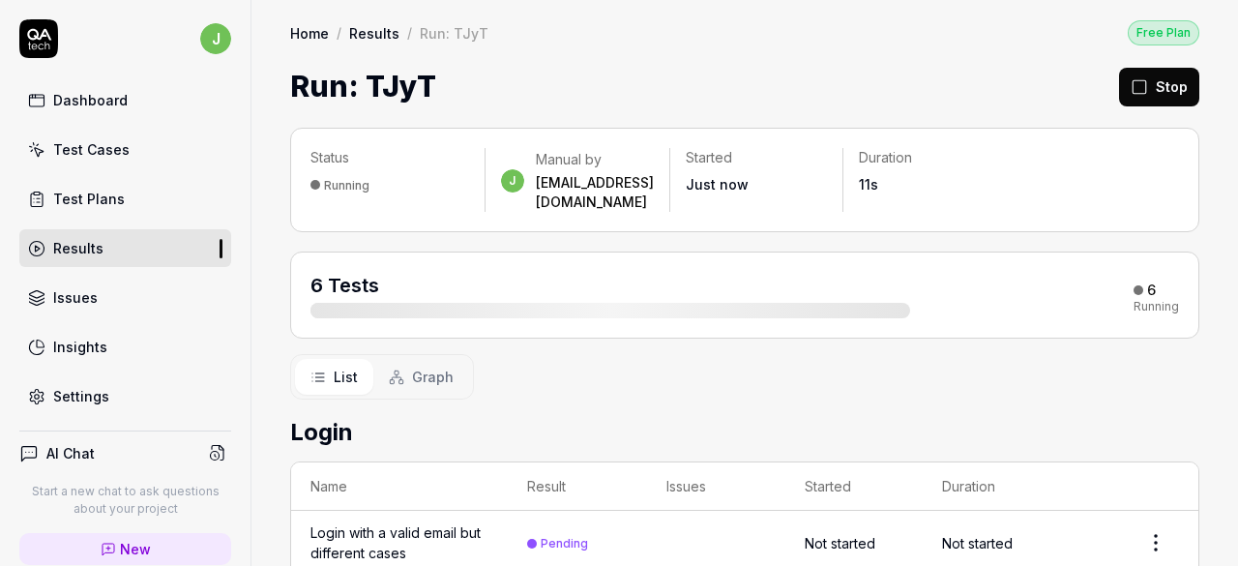
scroll to position [389, 0]
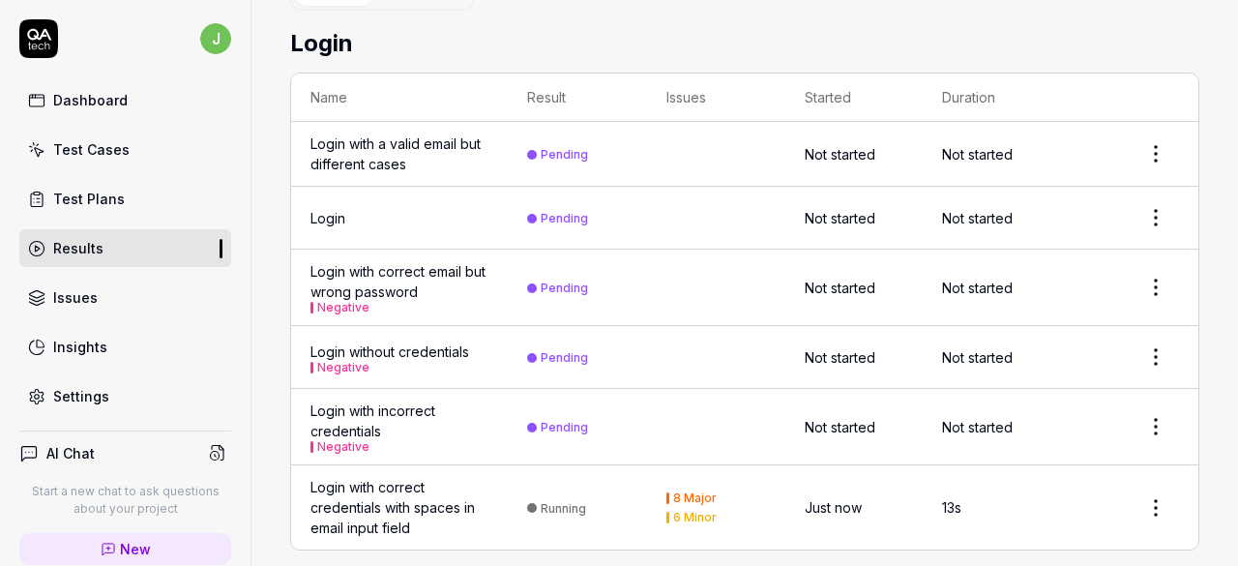
click at [693, 492] on div "8 Major" at bounding box center [695, 498] width 44 height 12
click at [1130, 490] on html "j Dashboard Test Cases Test Plans Results Issues Insights Settings AI Chat Star…" at bounding box center [619, 283] width 1238 height 566
click at [1056, 346] on span "Options" at bounding box center [1045, 352] width 55 height 20
click at [376, 477] on div "Login with correct credentials with spaces in email input field" at bounding box center [399, 507] width 178 height 61
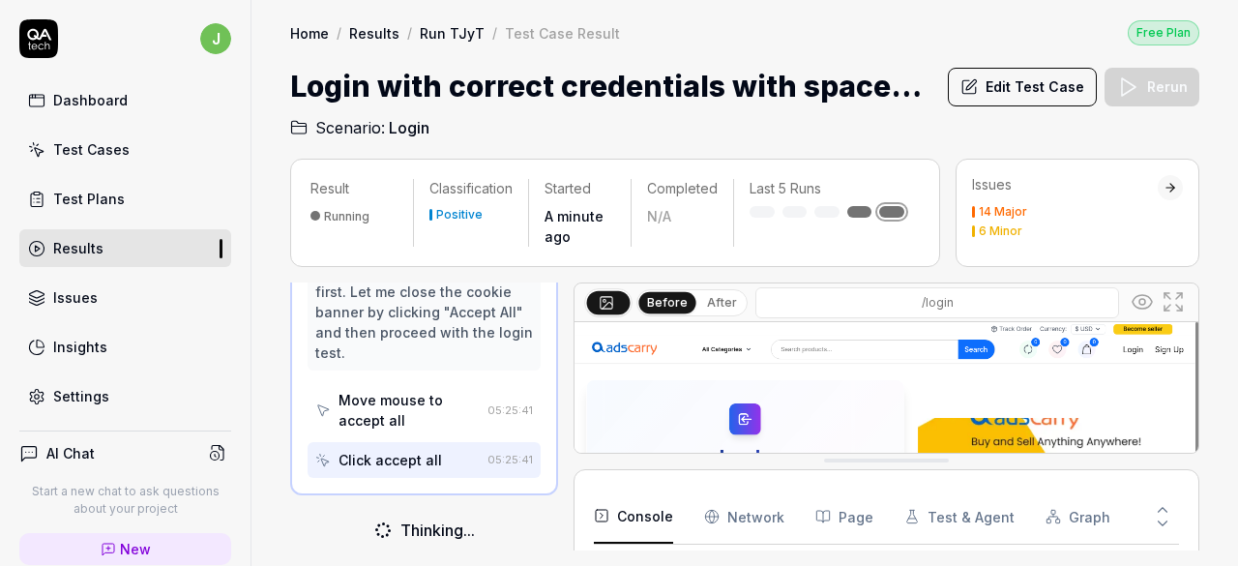
click at [431, 456] on div "Click accept all" at bounding box center [390, 460] width 103 height 20
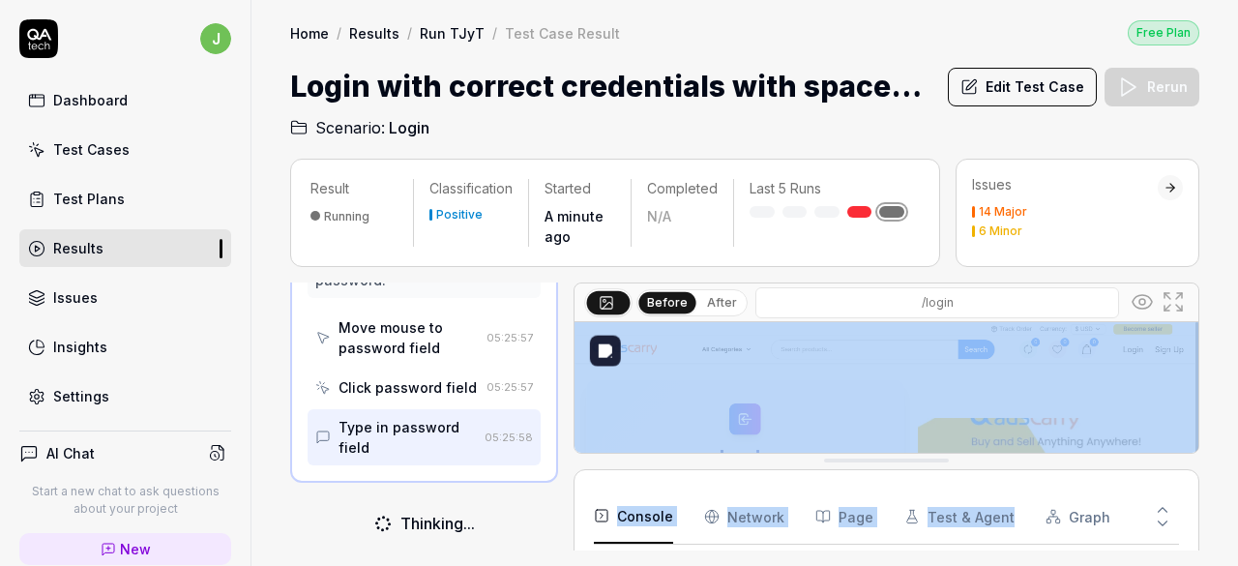
drag, startPoint x: 1087, startPoint y: 471, endPoint x: 1085, endPoint y: 438, distance: 32.9
click at [1085, 436] on div "Before After /login . Console Network Page Test & Agent Graph 17 Total https://…" at bounding box center [887, 416] width 626 height 268
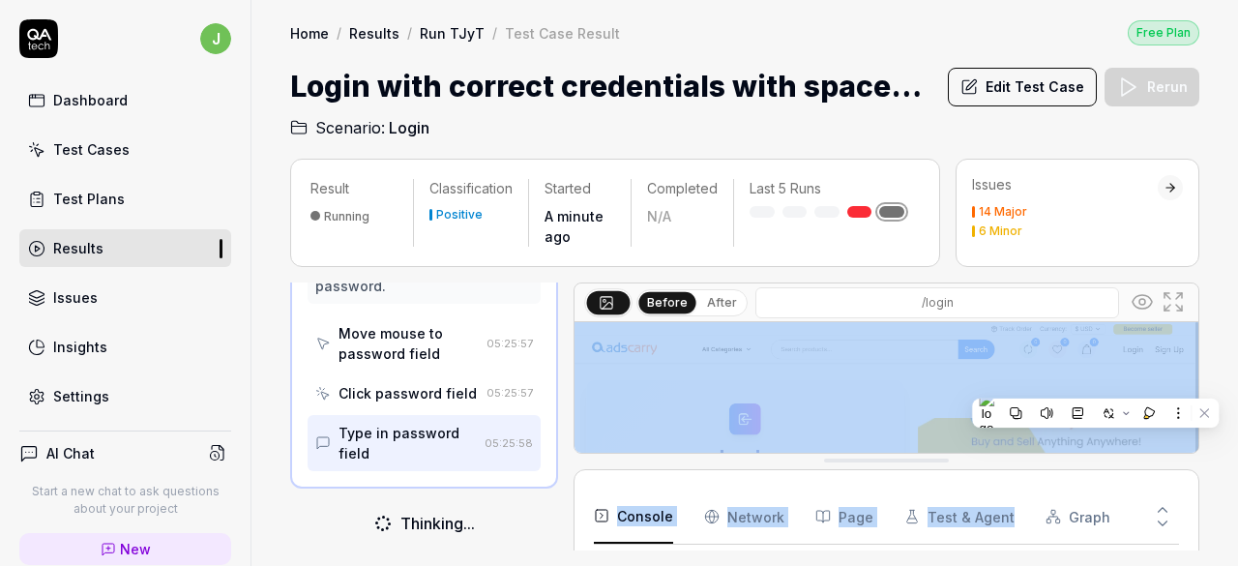
click at [1107, 492] on div "Console Network Page Test & Agent Graph" at bounding box center [886, 516] width 585 height 55
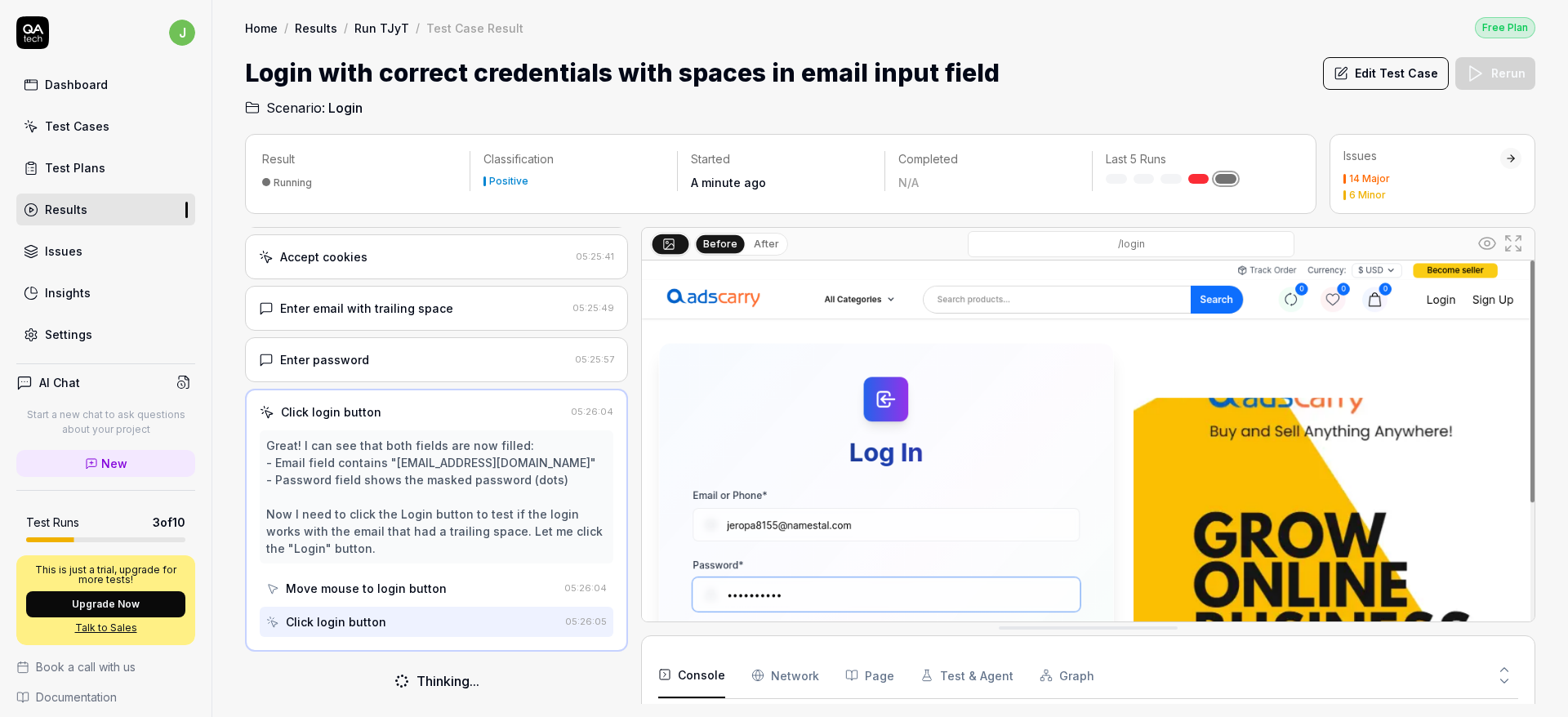
drag, startPoint x: 884, startPoint y: 1, endPoint x: 977, endPoint y: 225, distance: 242.5
click at [977, 225] on div "Result Running Classification Positive Started A minute ago Completed N/A Last …" at bounding box center [890, 419] width 1290 height 570
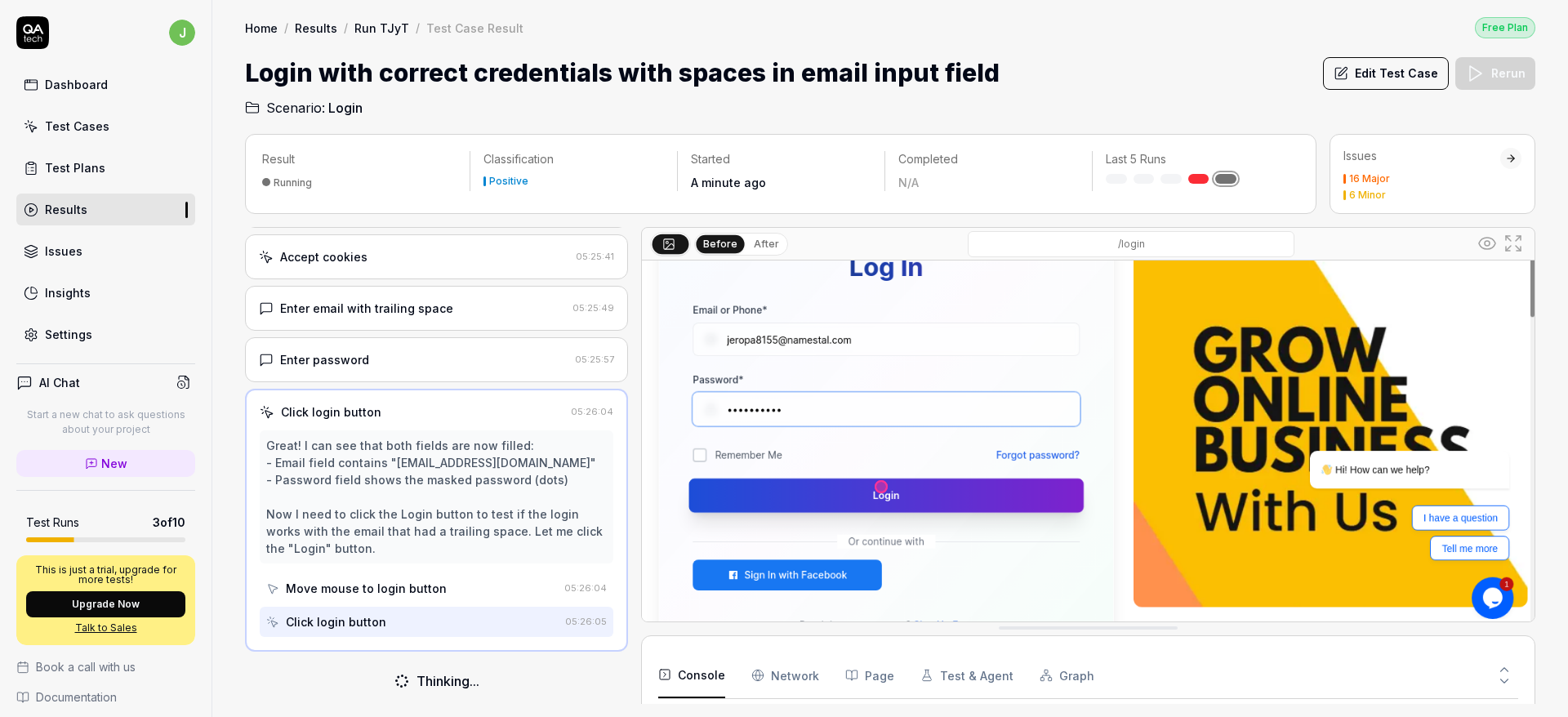
click at [1044, 477] on icon at bounding box center [1504, 681] width 14 height 14
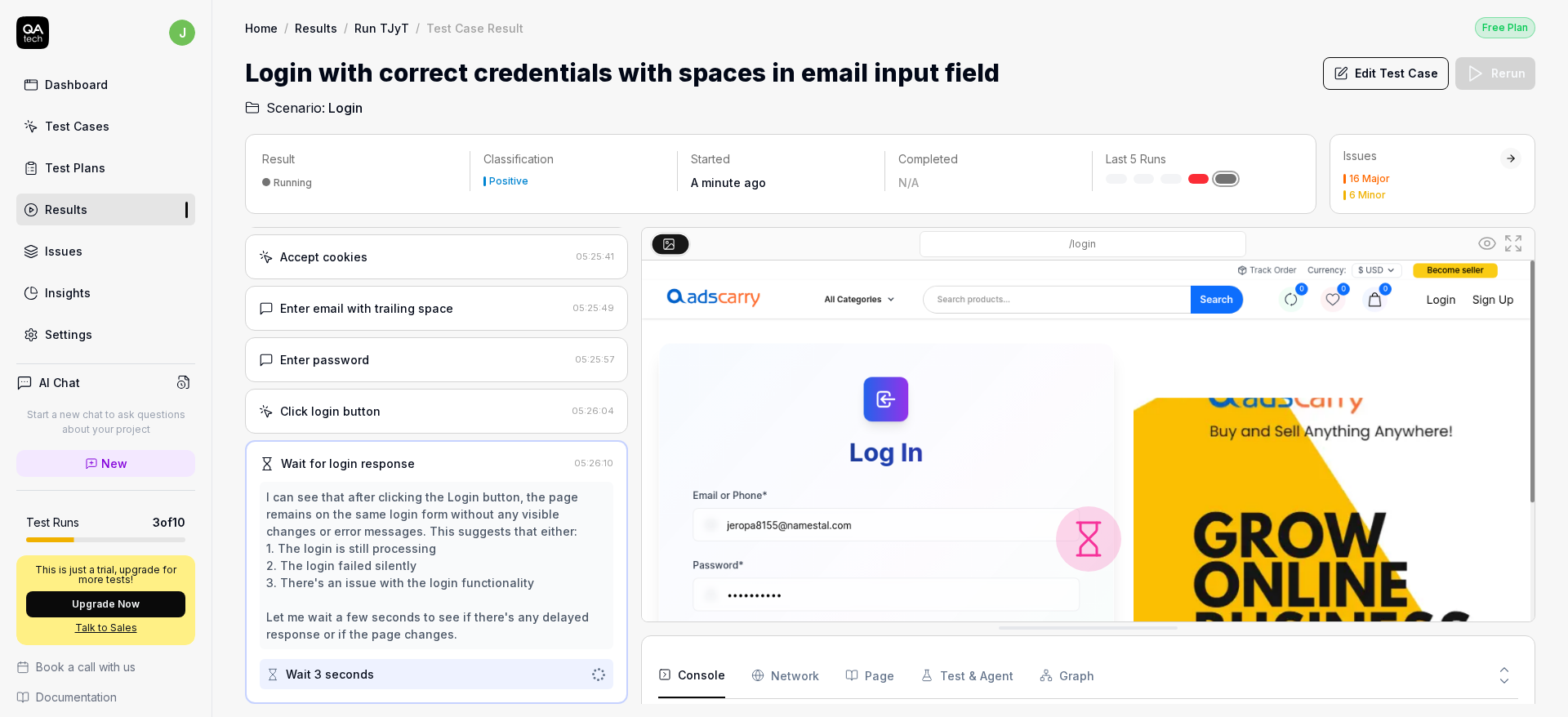
click at [1044, 477] on button at bounding box center [1504, 666] width 28 height 21
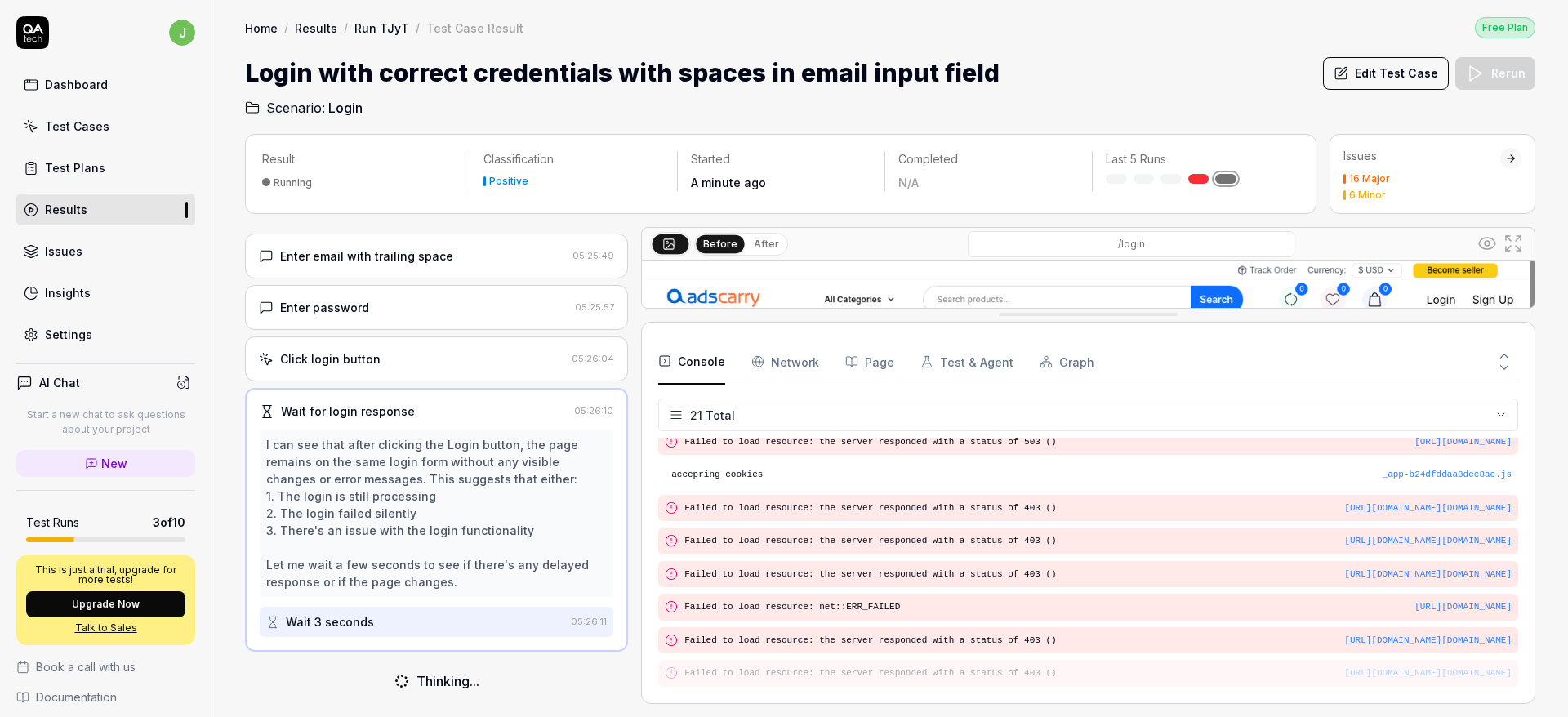
click at [788, 359] on Requests "Network" at bounding box center [785, 361] width 68 height 46
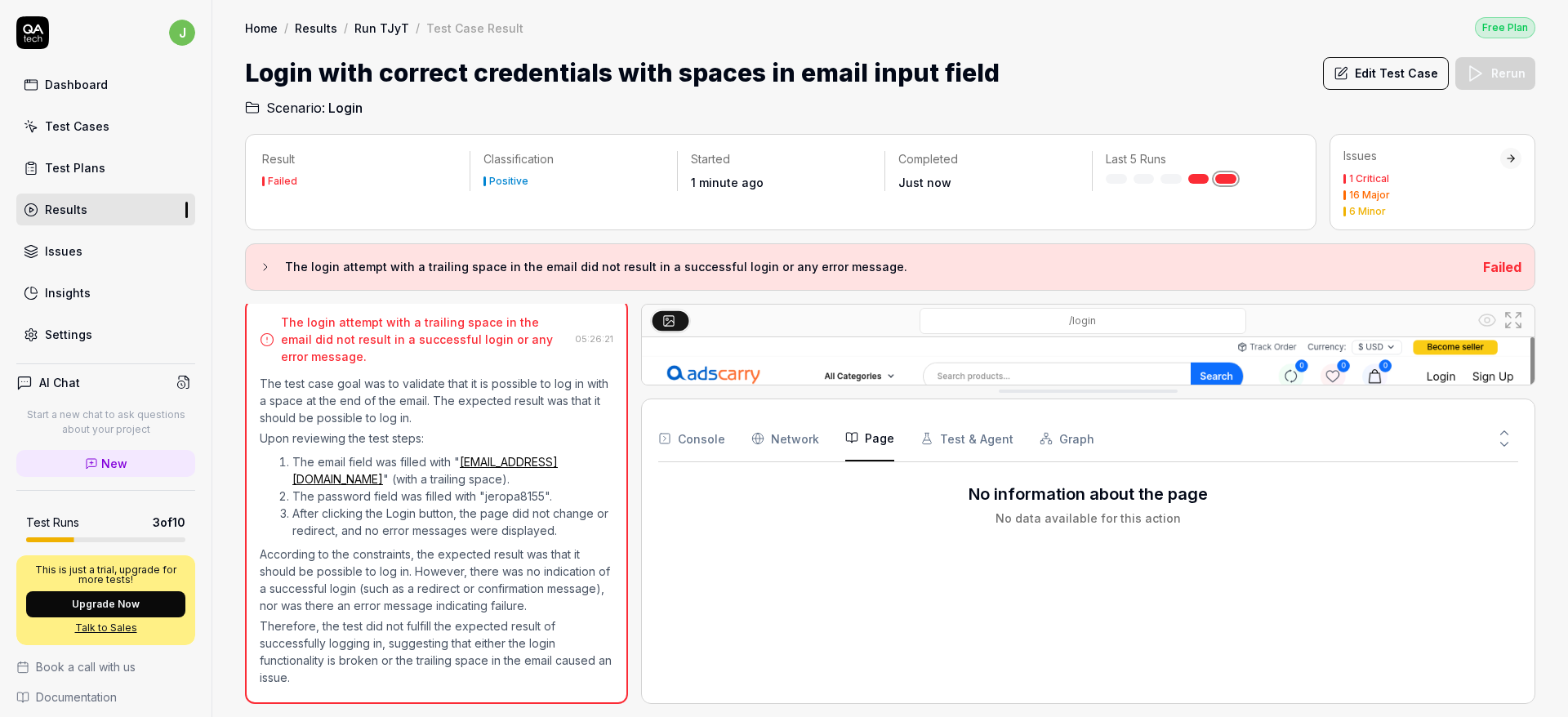
click at [864, 442] on button "Page" at bounding box center [870, 438] width 49 height 46
click at [683, 441] on button "Console" at bounding box center [692, 438] width 67 height 46
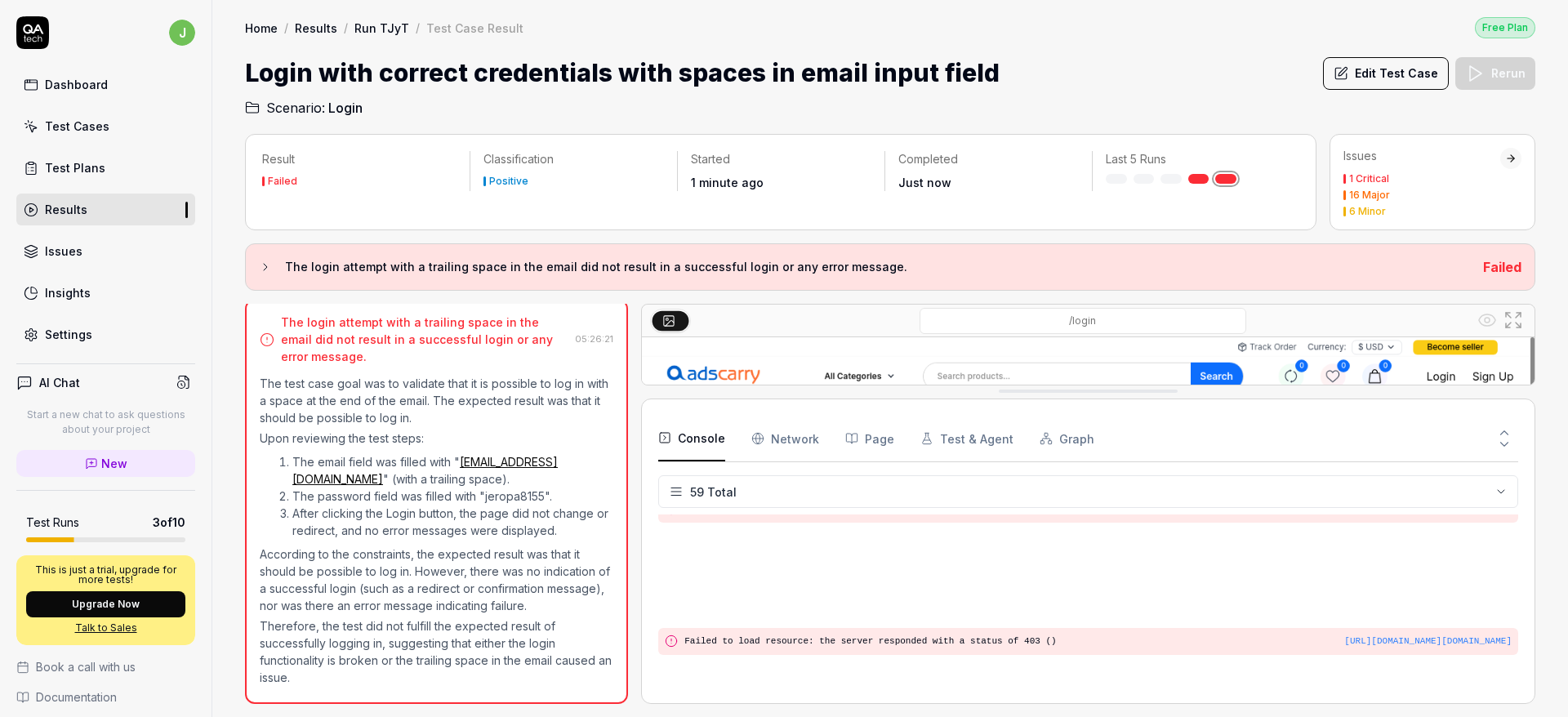
scroll to position [1786, 0]
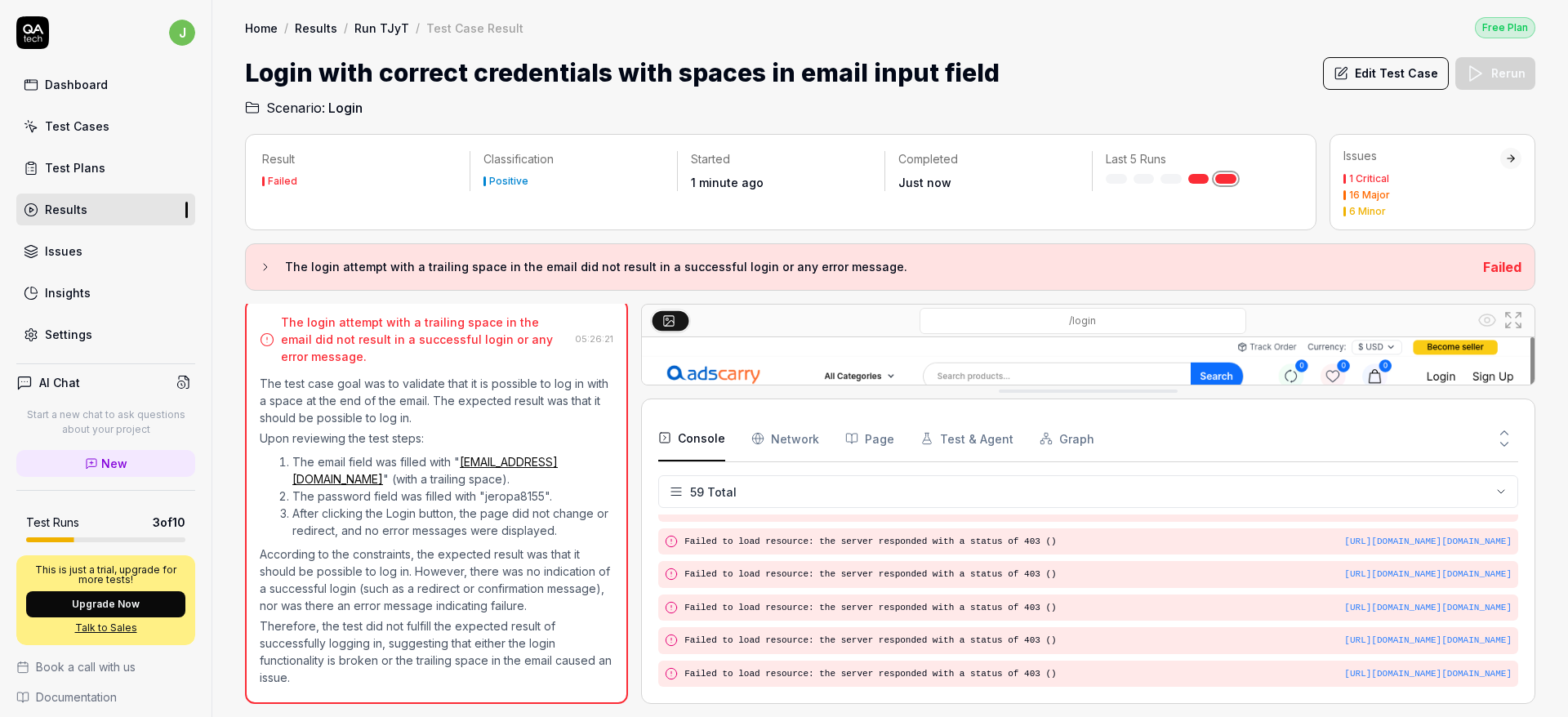
click at [1044, 430] on icon at bounding box center [1504, 432] width 14 height 14
click at [1044, 447] on icon at bounding box center [1504, 443] width 14 height 14
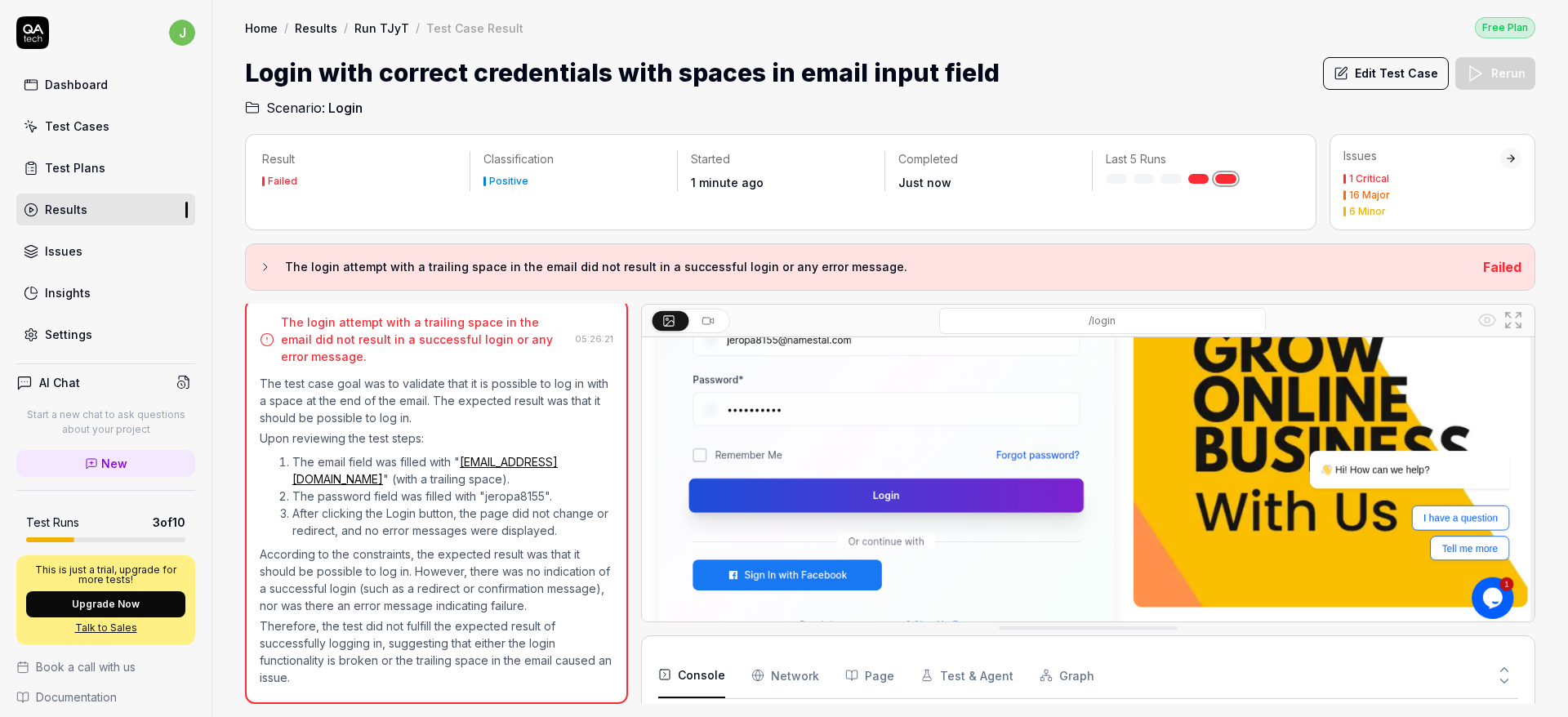
scroll to position [0, 0]
